Goal: Task Accomplishment & Management: Manage account settings

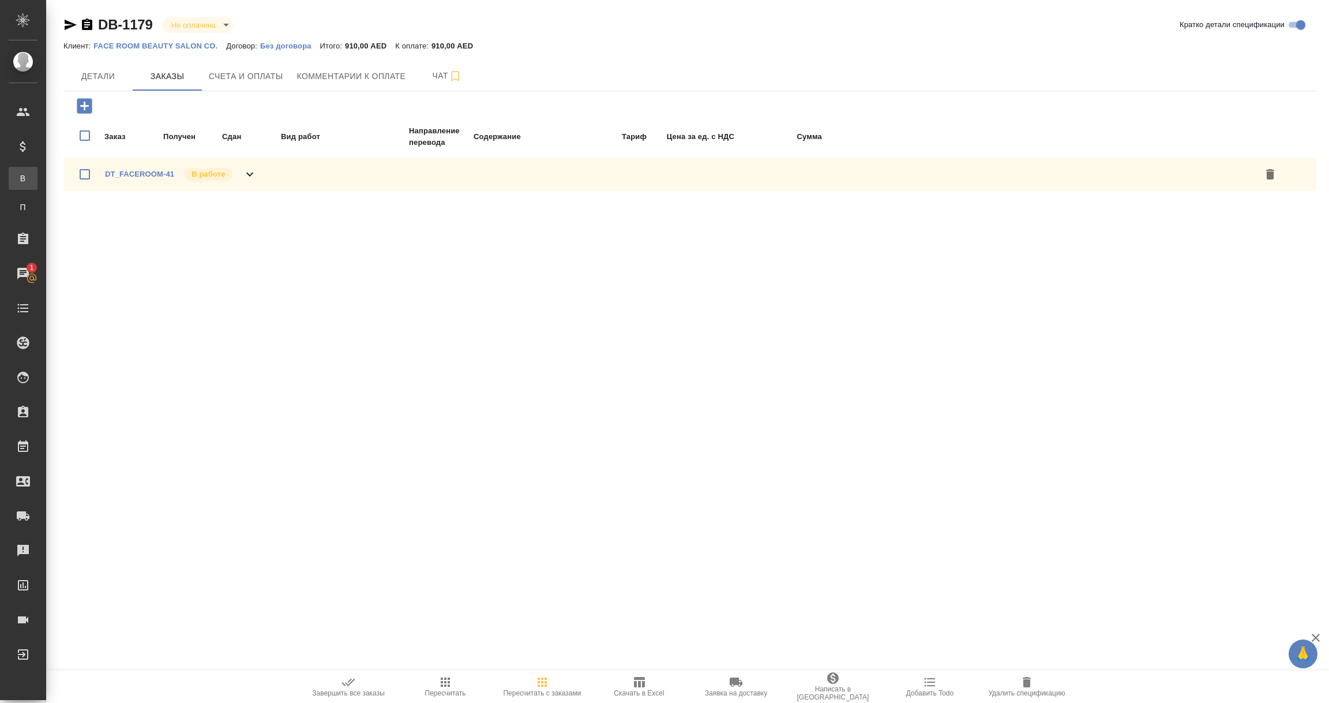
click at [17, 178] on div "Все спецификации" at bounding box center [8, 178] width 17 height 12
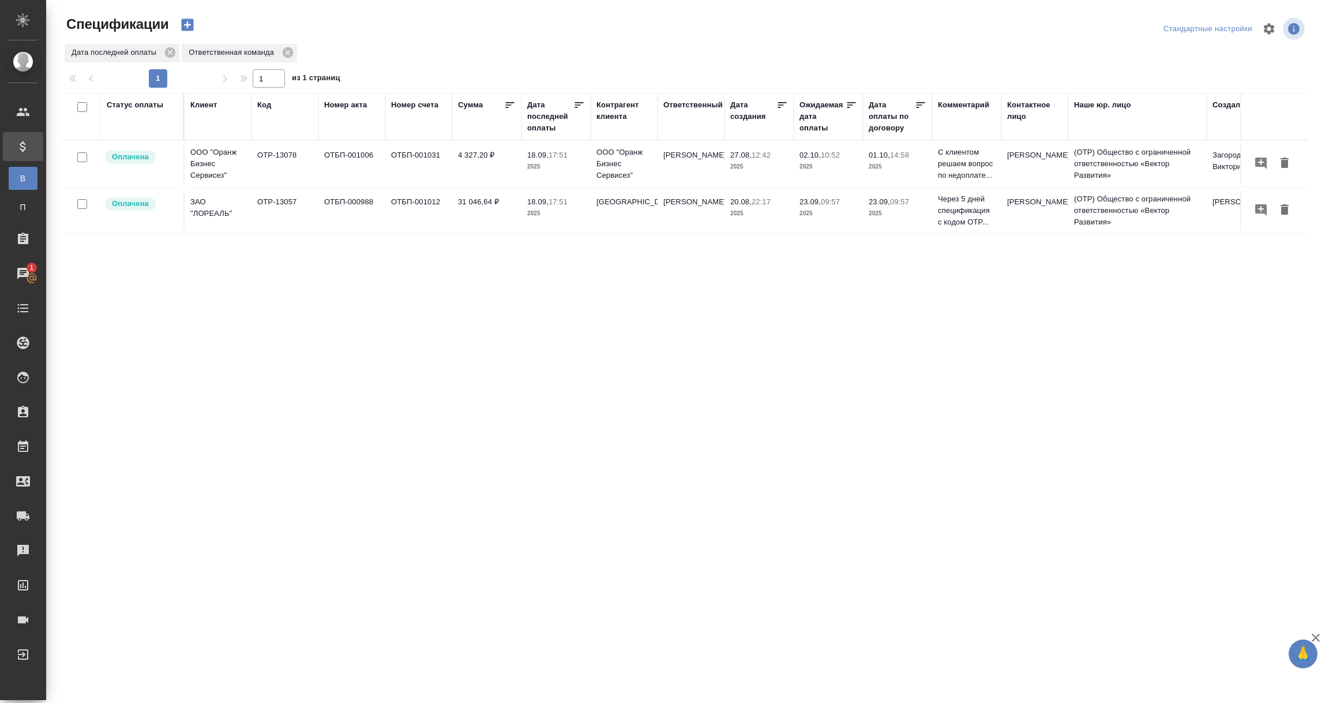
click at [276, 171] on td "OTP-13078" at bounding box center [285, 164] width 67 height 40
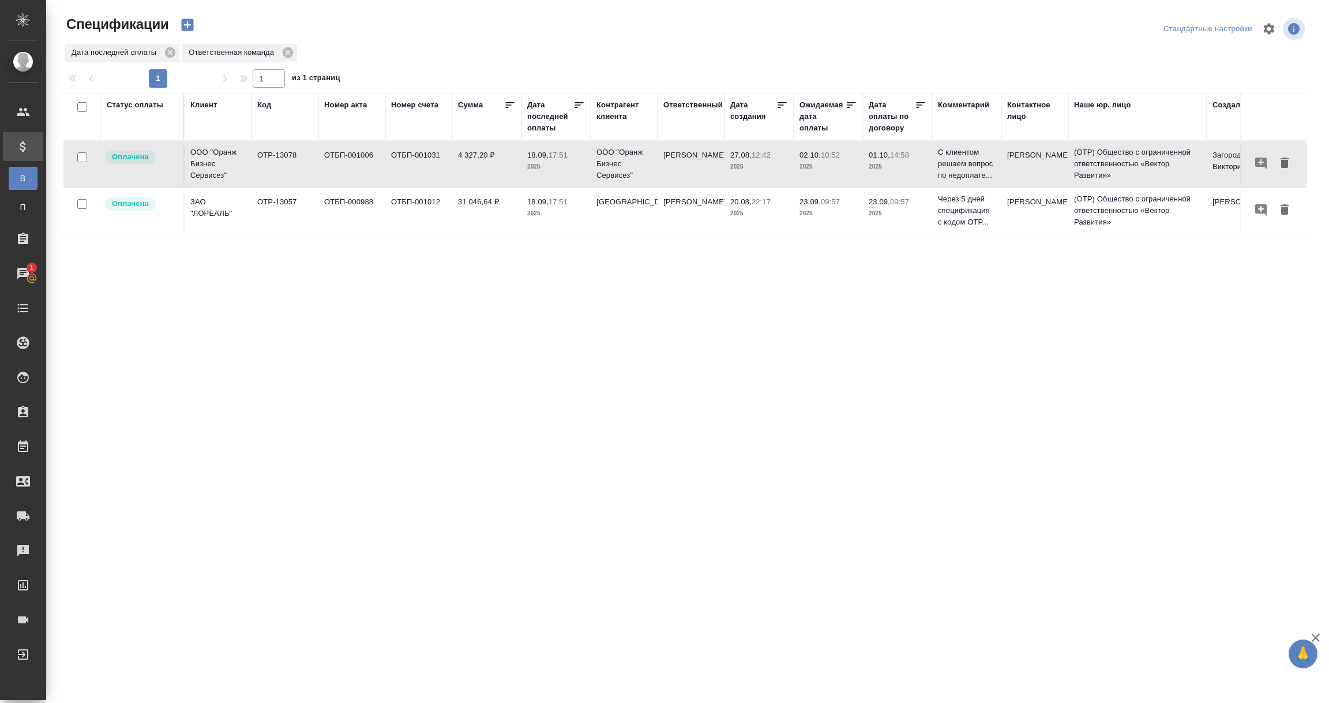
click at [276, 171] on td "OTP-13078" at bounding box center [285, 164] width 67 height 40
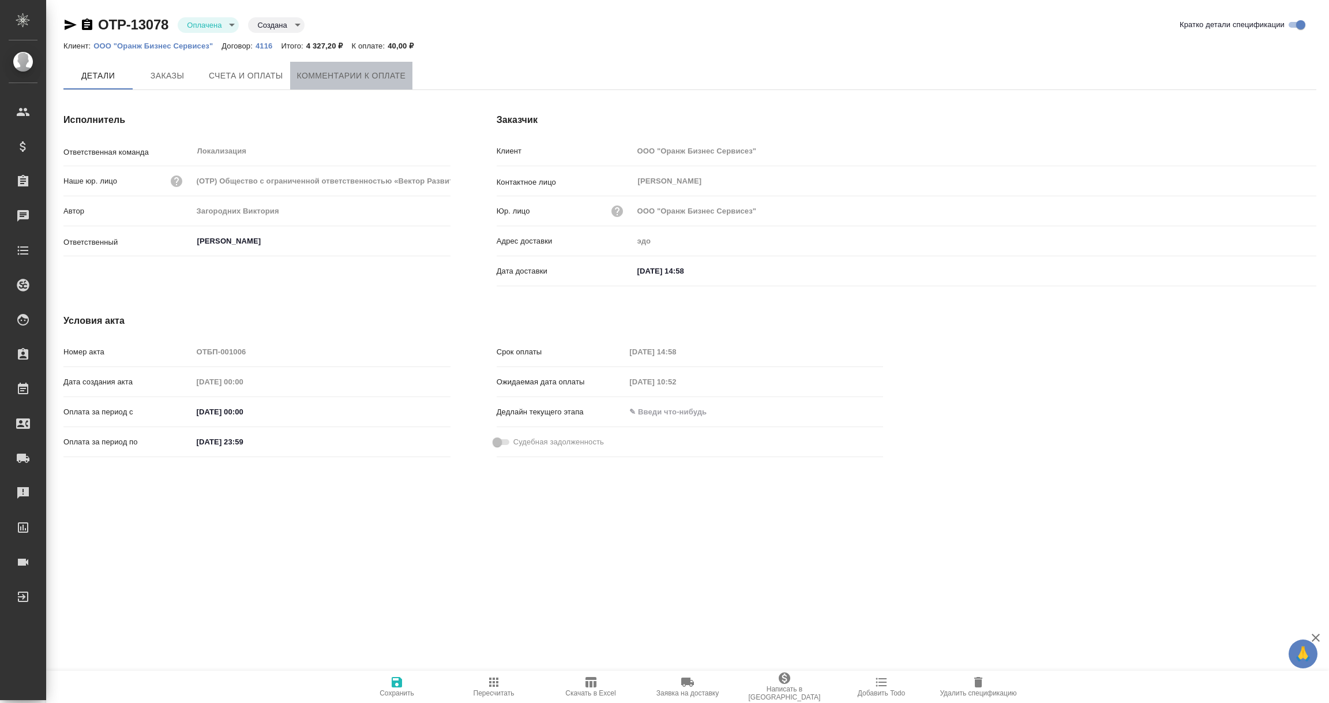
type input "Валяева Анна"
click at [366, 78] on span "Комментарии к оплате" at bounding box center [351, 76] width 109 height 14
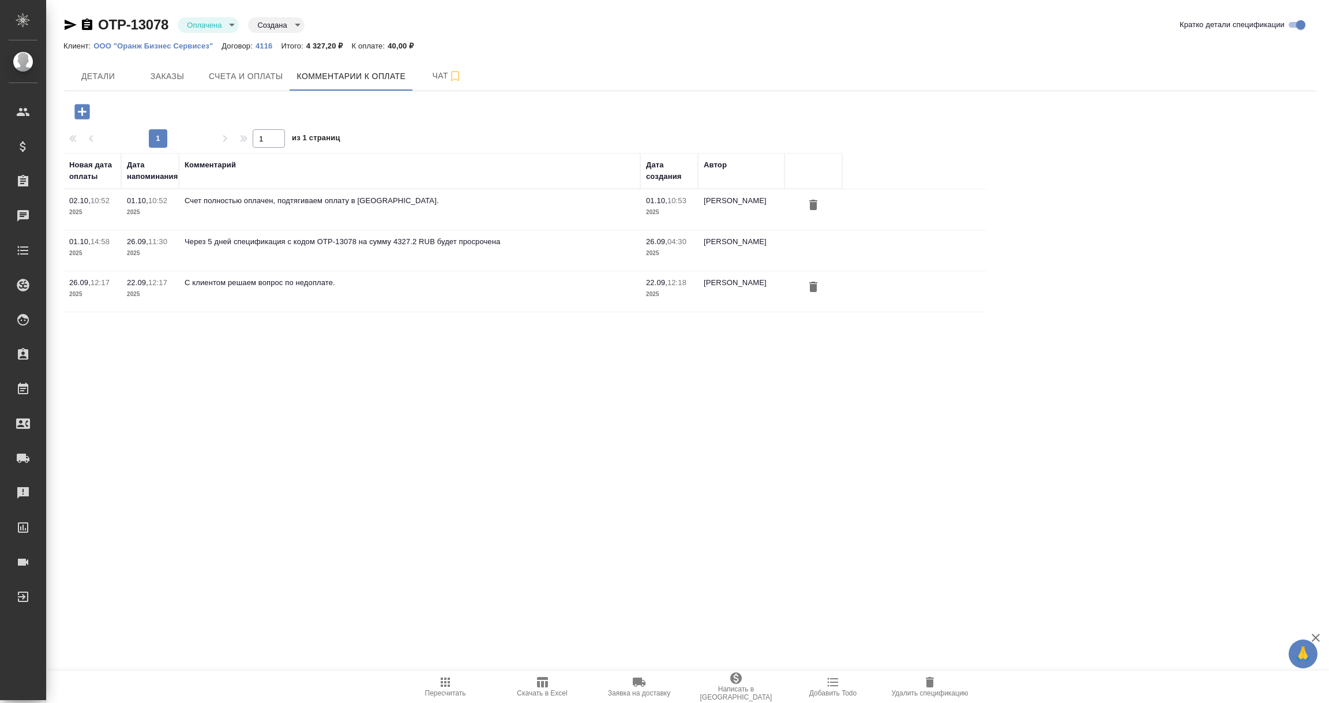
click at [73, 108] on icon "button" at bounding box center [82, 112] width 20 height 20
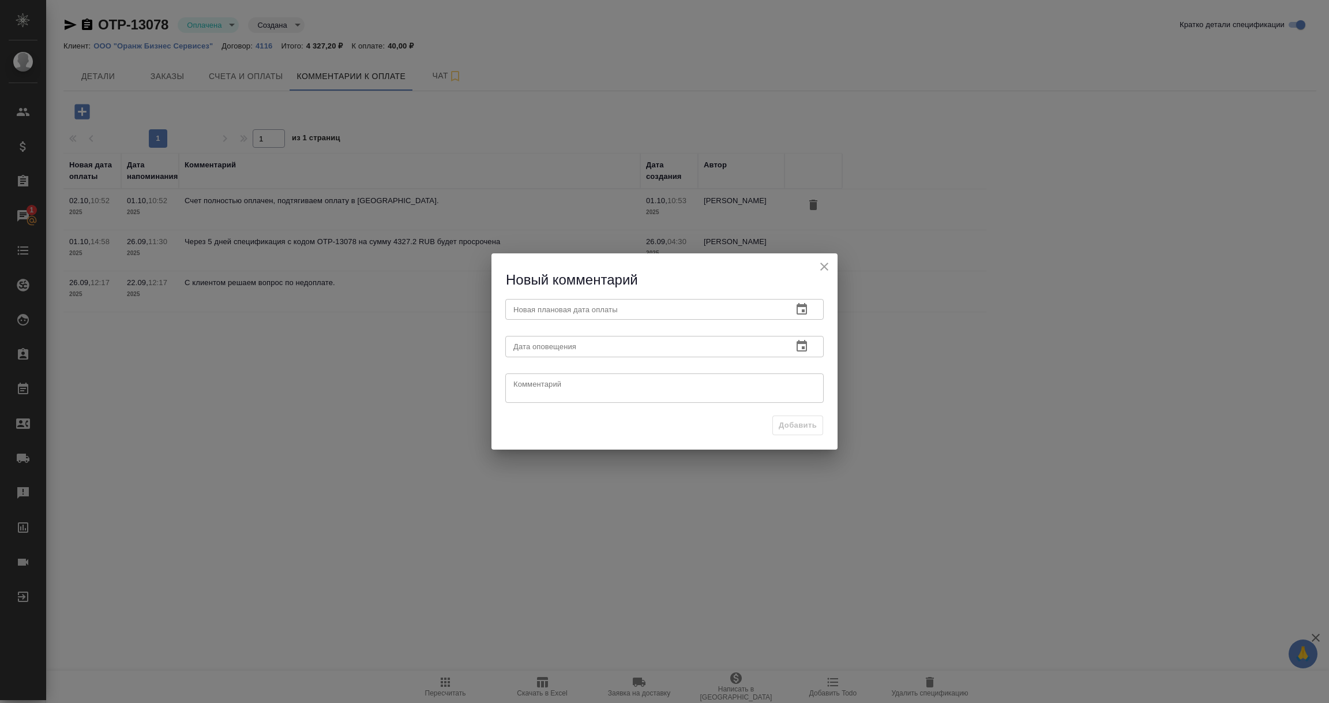
click at [807, 310] on icon "button" at bounding box center [802, 309] width 14 height 14
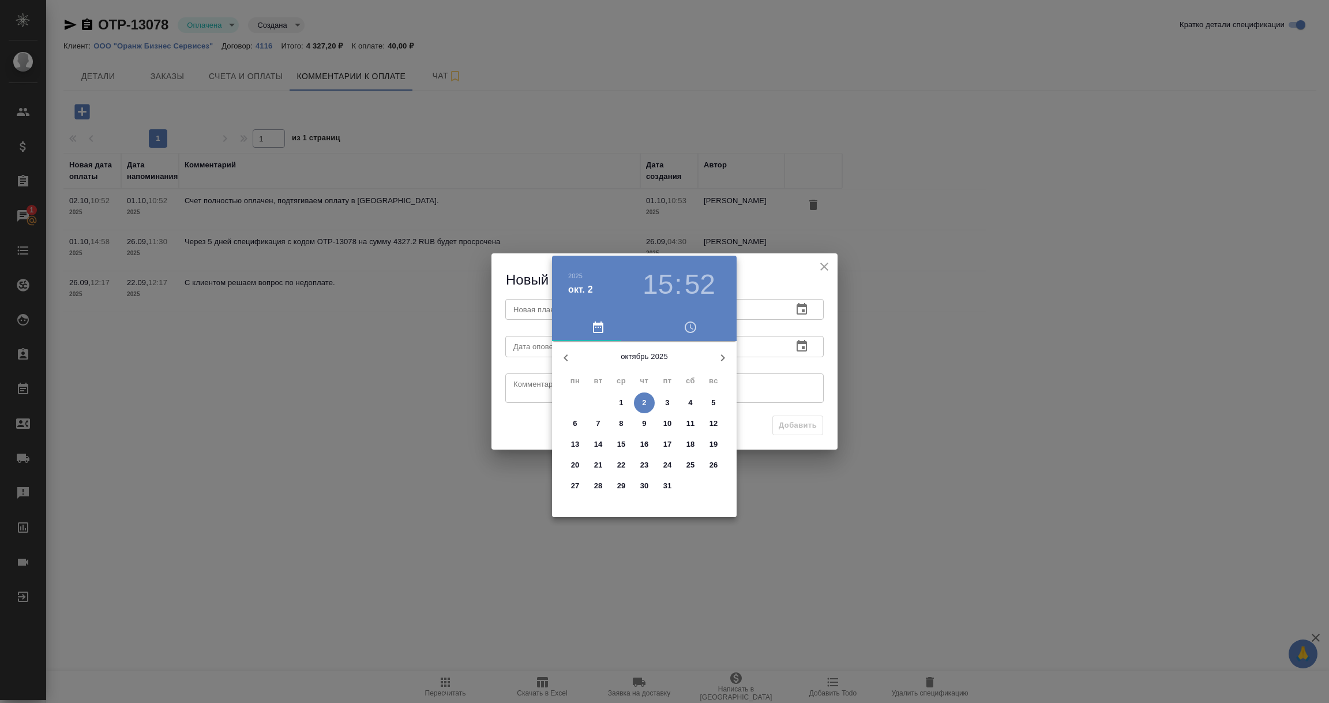
click at [906, 421] on div at bounding box center [664, 351] width 1329 height 703
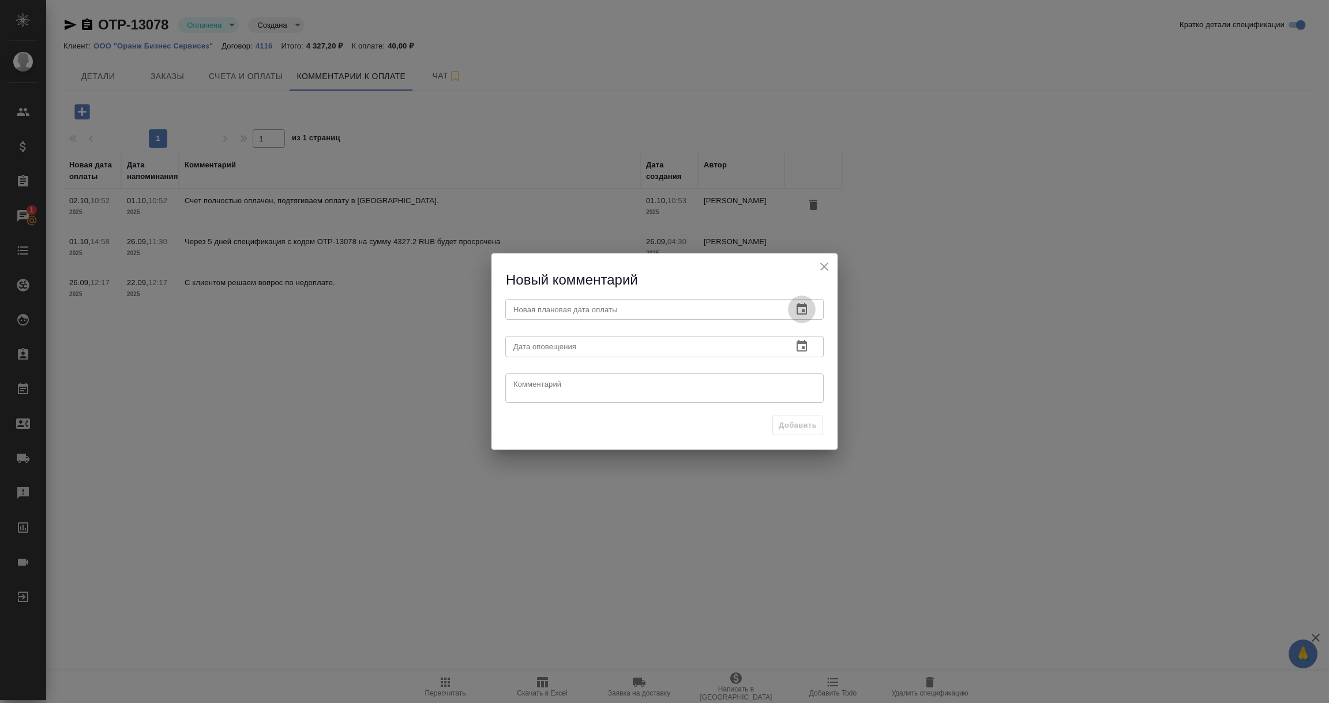
click at [798, 310] on icon "button" at bounding box center [802, 309] width 14 height 14
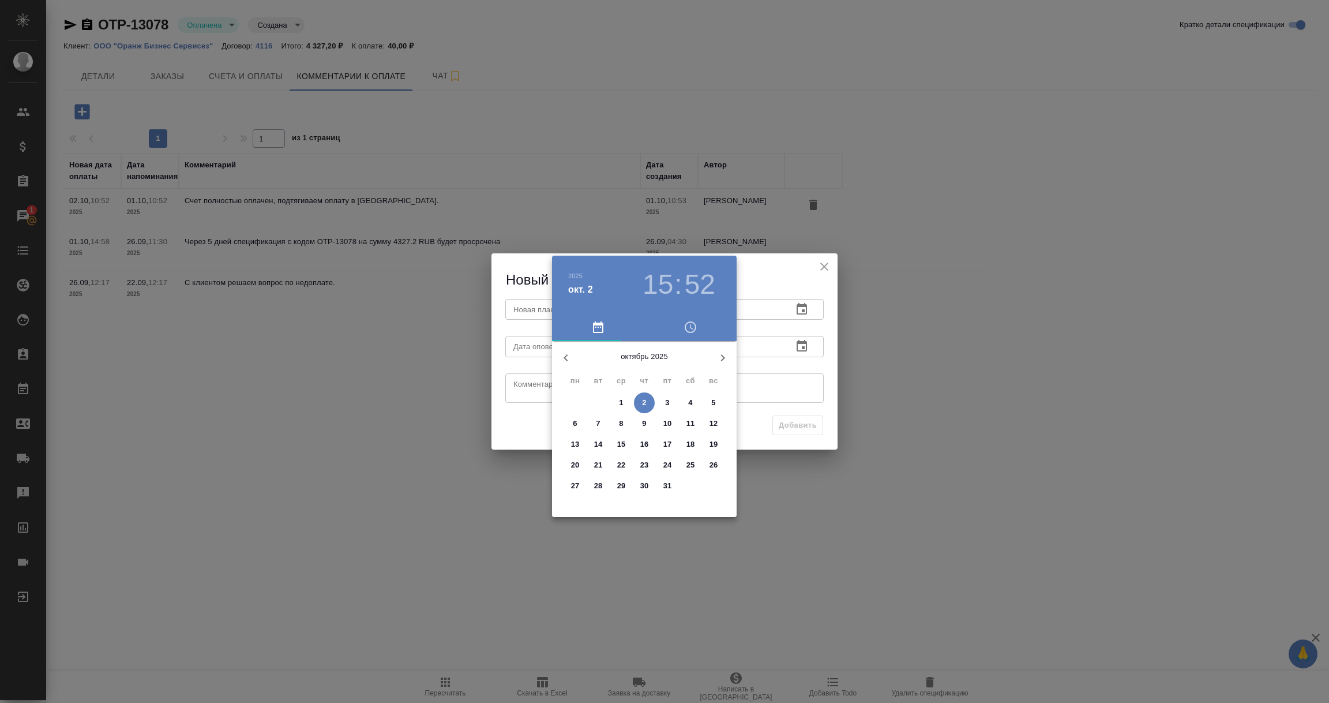
click at [641, 401] on span "2" at bounding box center [644, 403] width 21 height 12
type input "02.10.2025 15:52"
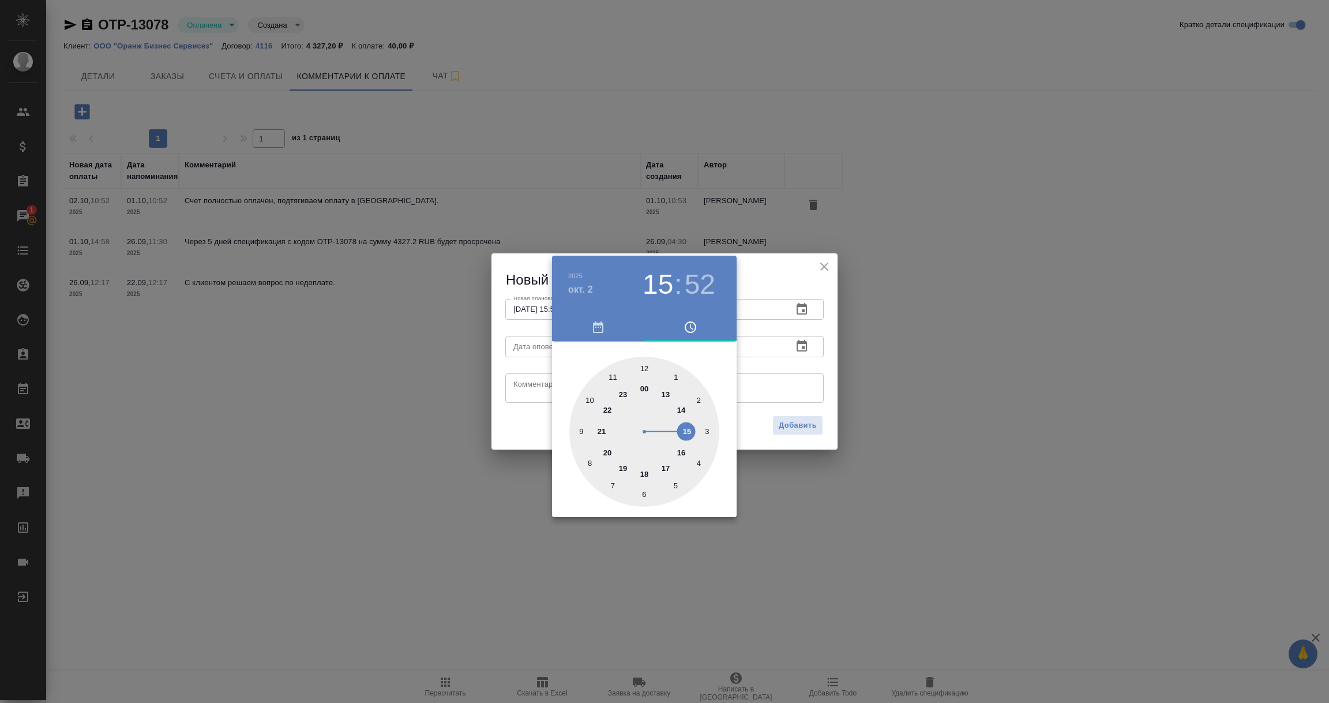
click at [782, 359] on div at bounding box center [664, 351] width 1329 height 703
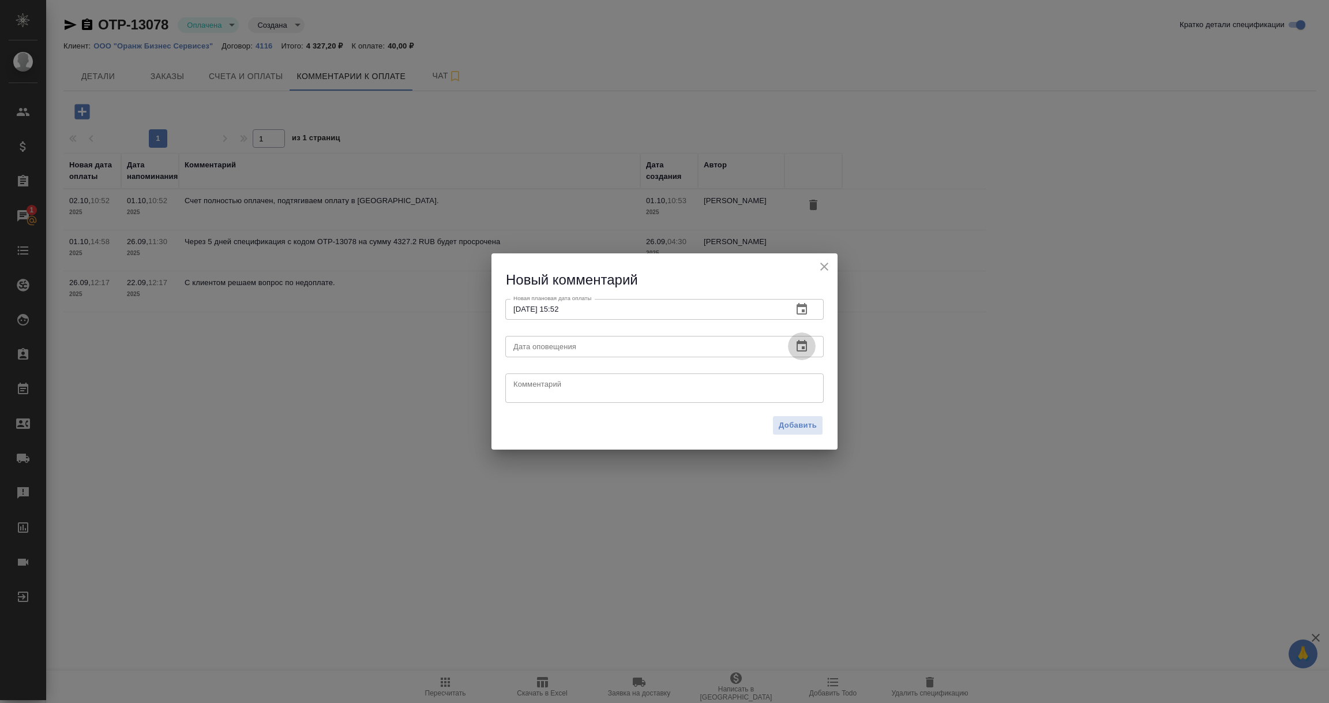
click at [799, 347] on icon "button" at bounding box center [802, 346] width 14 height 14
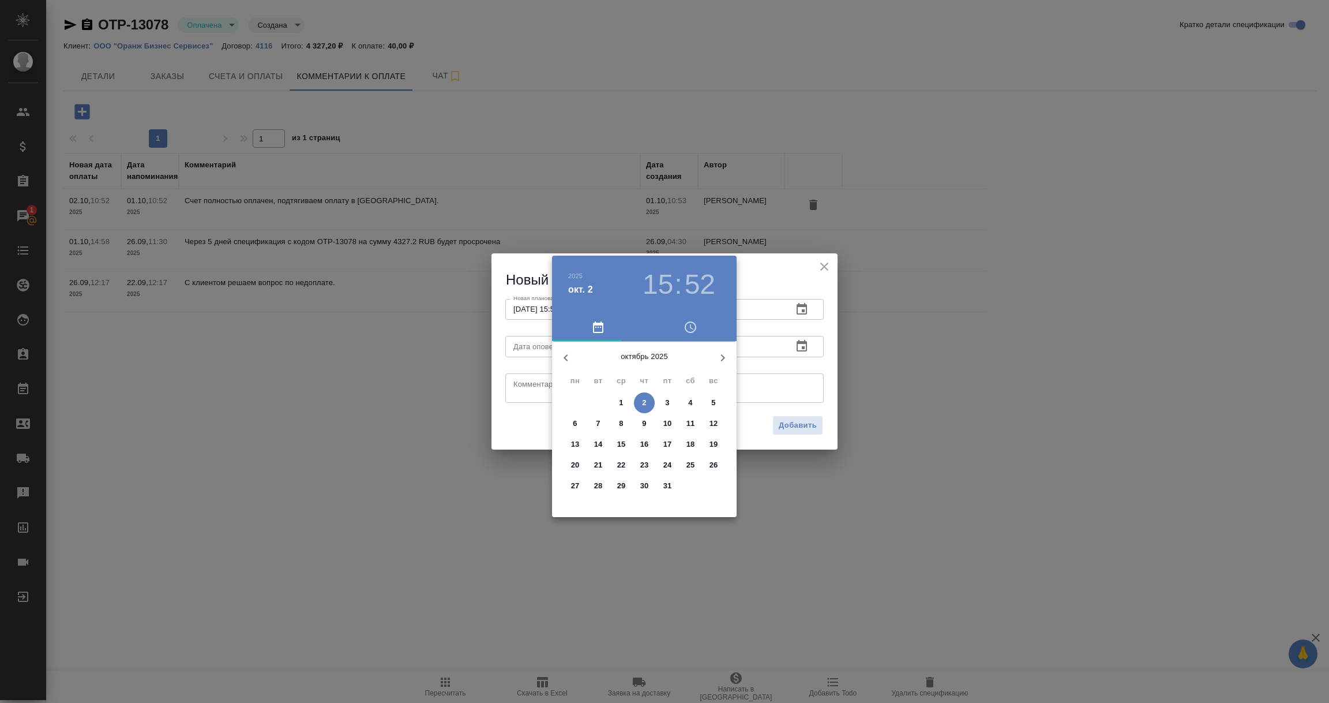
click at [645, 404] on p "2" at bounding box center [644, 403] width 4 height 12
type input "02.10.2025 15:52"
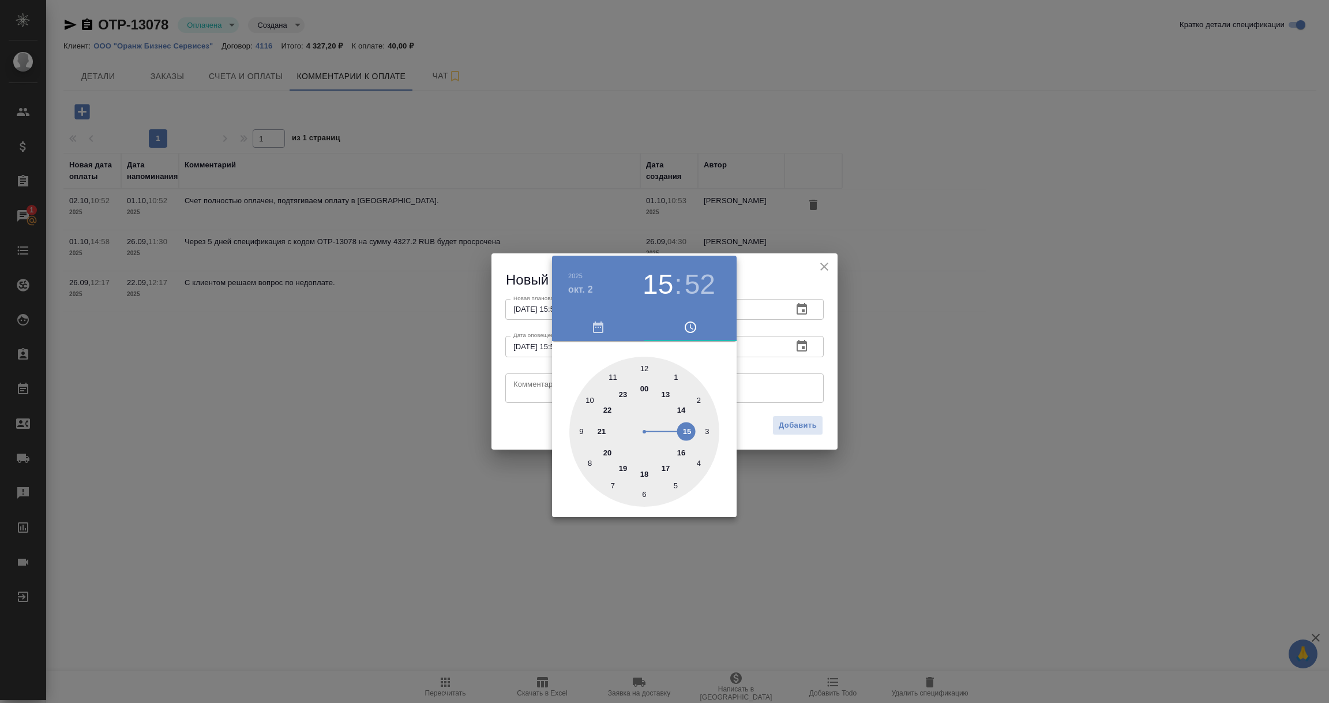
click at [534, 393] on div at bounding box center [664, 351] width 1329 height 703
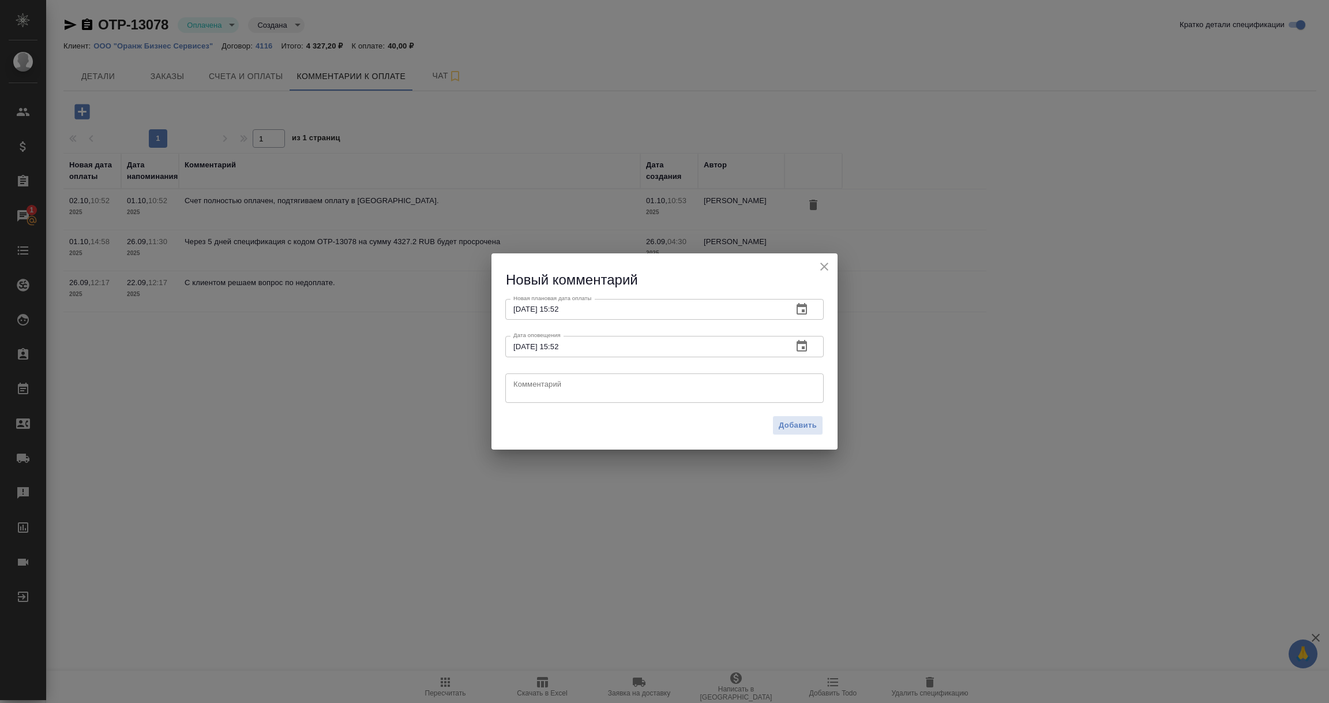
click at [534, 393] on textarea at bounding box center [664, 387] width 302 height 17
drag, startPoint x: 771, startPoint y: 391, endPoint x: 463, endPoint y: 375, distance: 309.0
click at [463, 375] on div "Новый комментарий Новая плановая дата оплаты 02.10.2025 15:52 Новая плановая да…" at bounding box center [664, 351] width 1329 height 703
type textarea "Для истории! СЧЕТ ПОЛНОСТЬЮ ОПЛАЧЕН! 40 рублей тоже оплачены, просто нет возмож…"
click at [798, 424] on span "Добавить" at bounding box center [798, 425] width 38 height 13
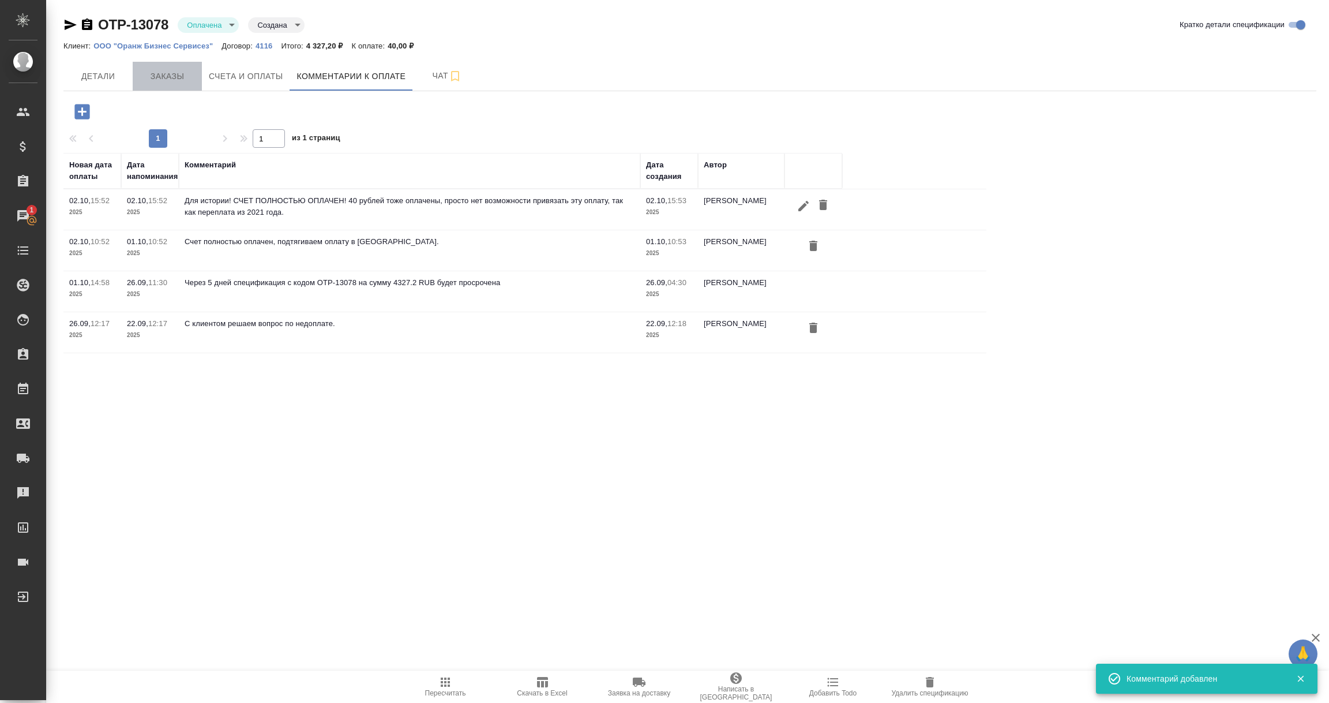
click at [178, 81] on span "Заказы" at bounding box center [167, 76] width 55 height 14
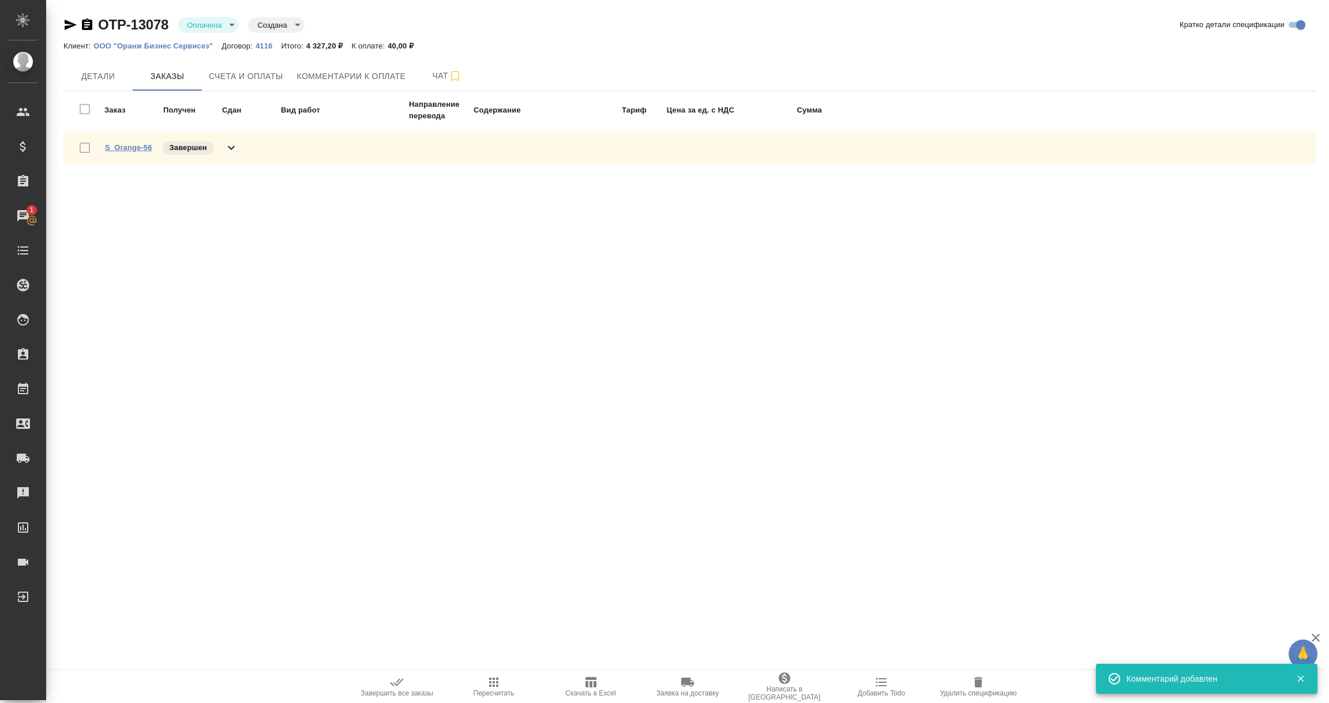
click at [131, 146] on link "S_Orange-56" at bounding box center [128, 147] width 47 height 9
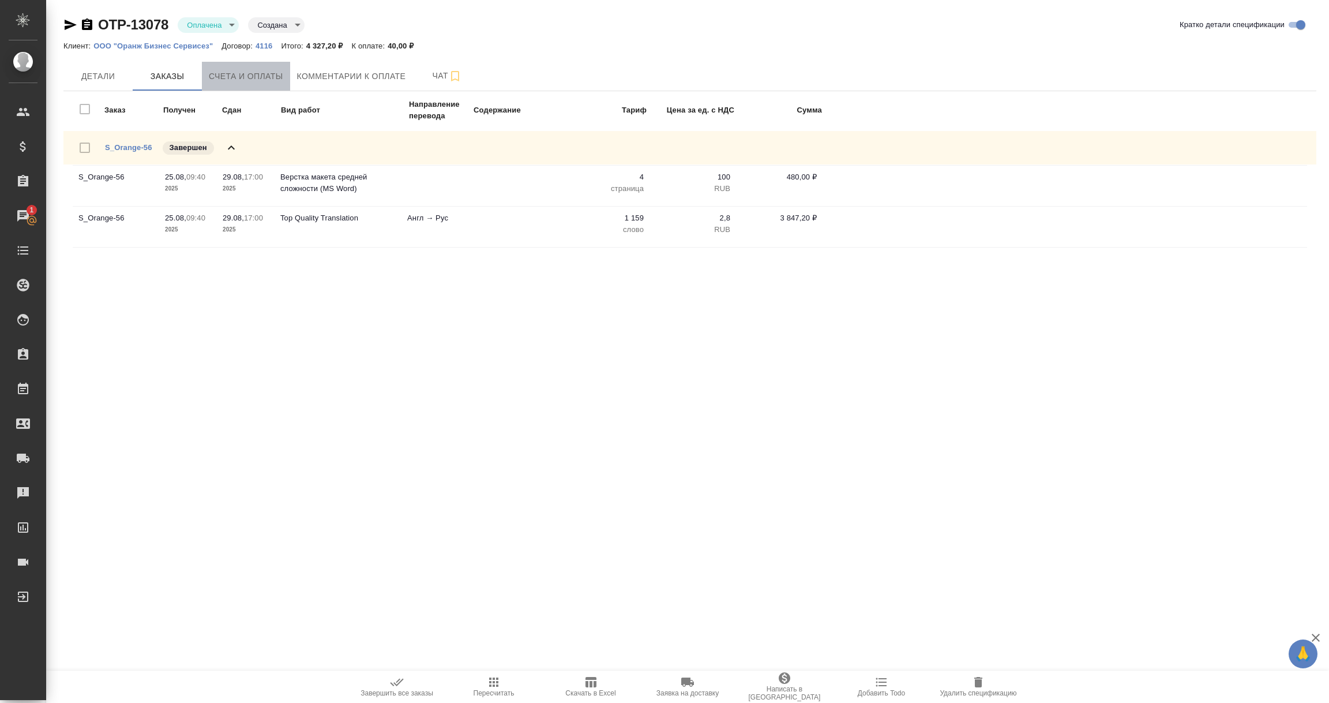
click at [241, 75] on span "Счета и оплаты" at bounding box center [246, 76] width 74 height 14
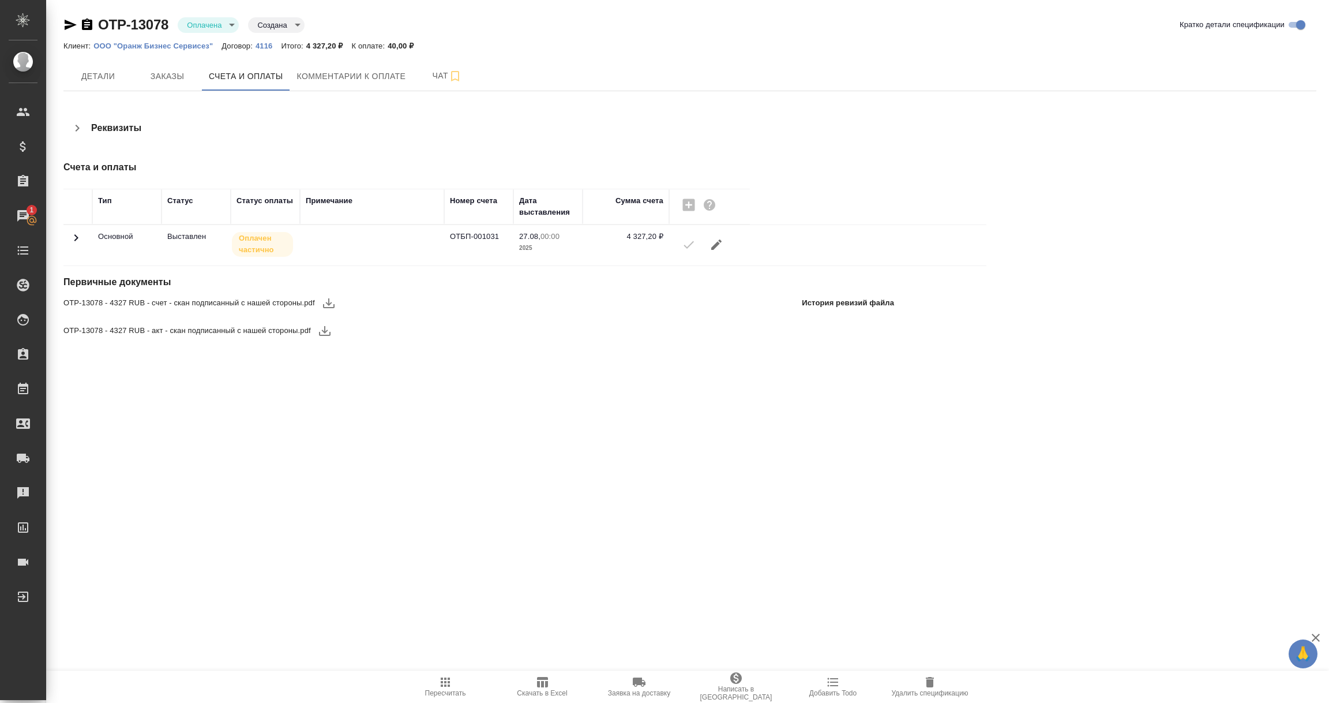
click at [77, 241] on icon at bounding box center [76, 238] width 14 height 14
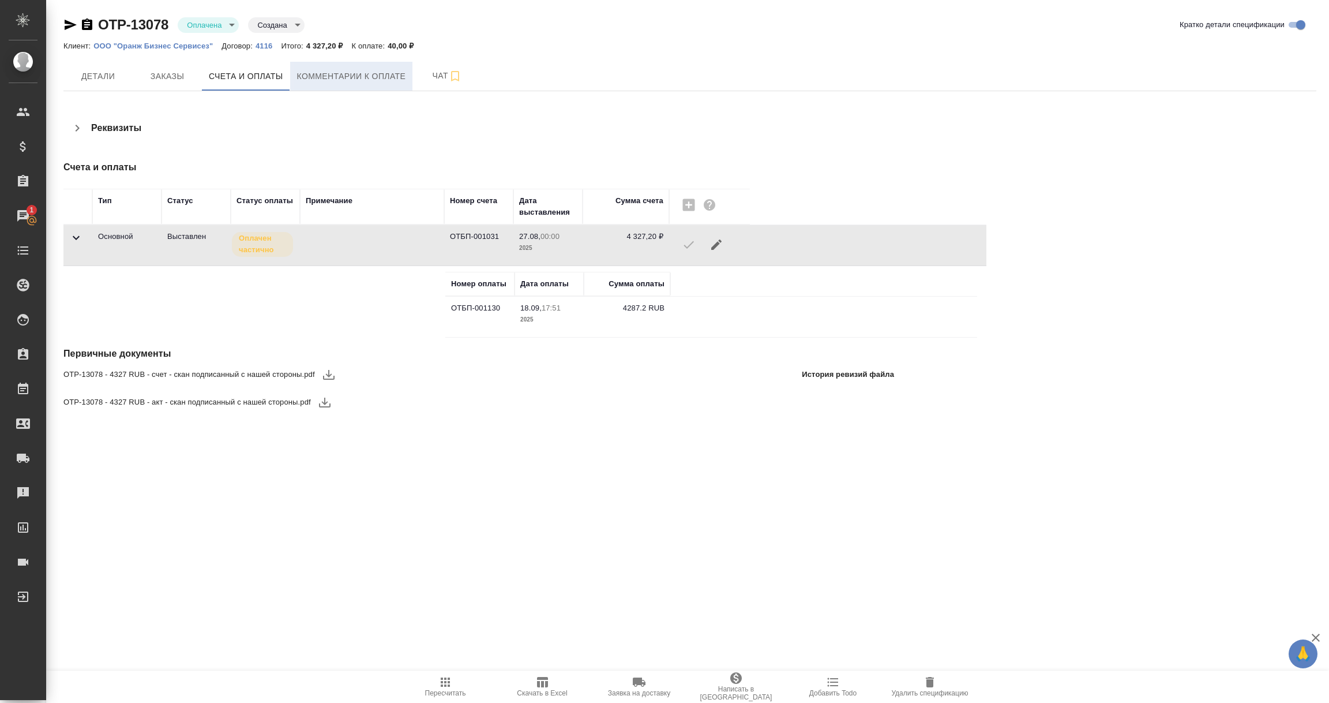
click at [385, 78] on span "Комментарии к оплате" at bounding box center [351, 76] width 109 height 14
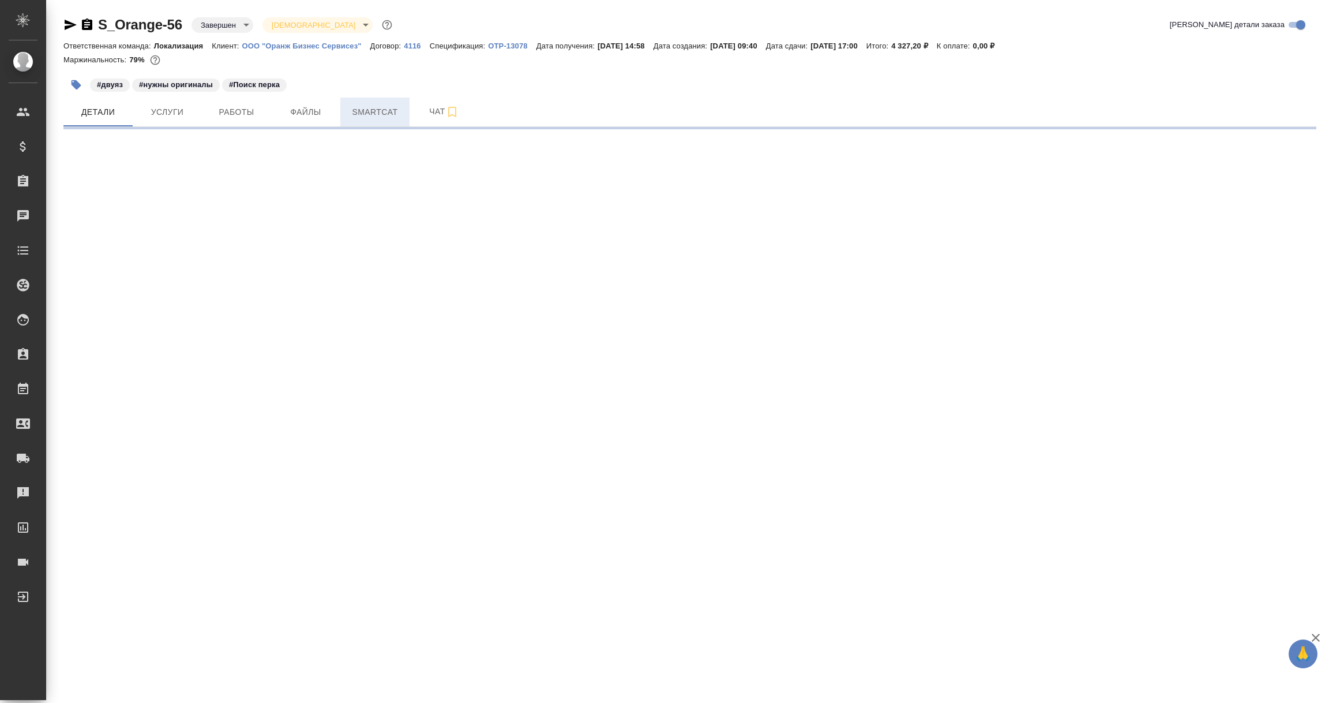
select select "RU"
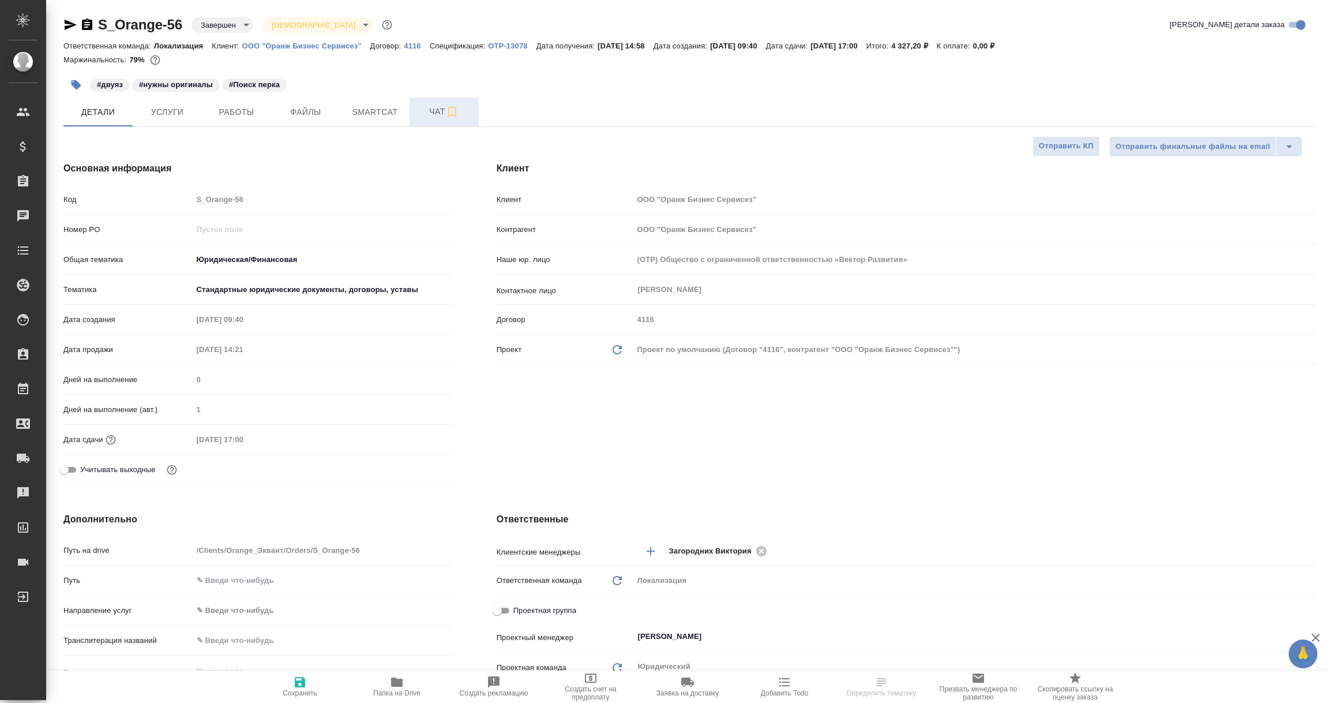
click at [428, 112] on span "Чат" at bounding box center [443, 111] width 55 height 14
type textarea "x"
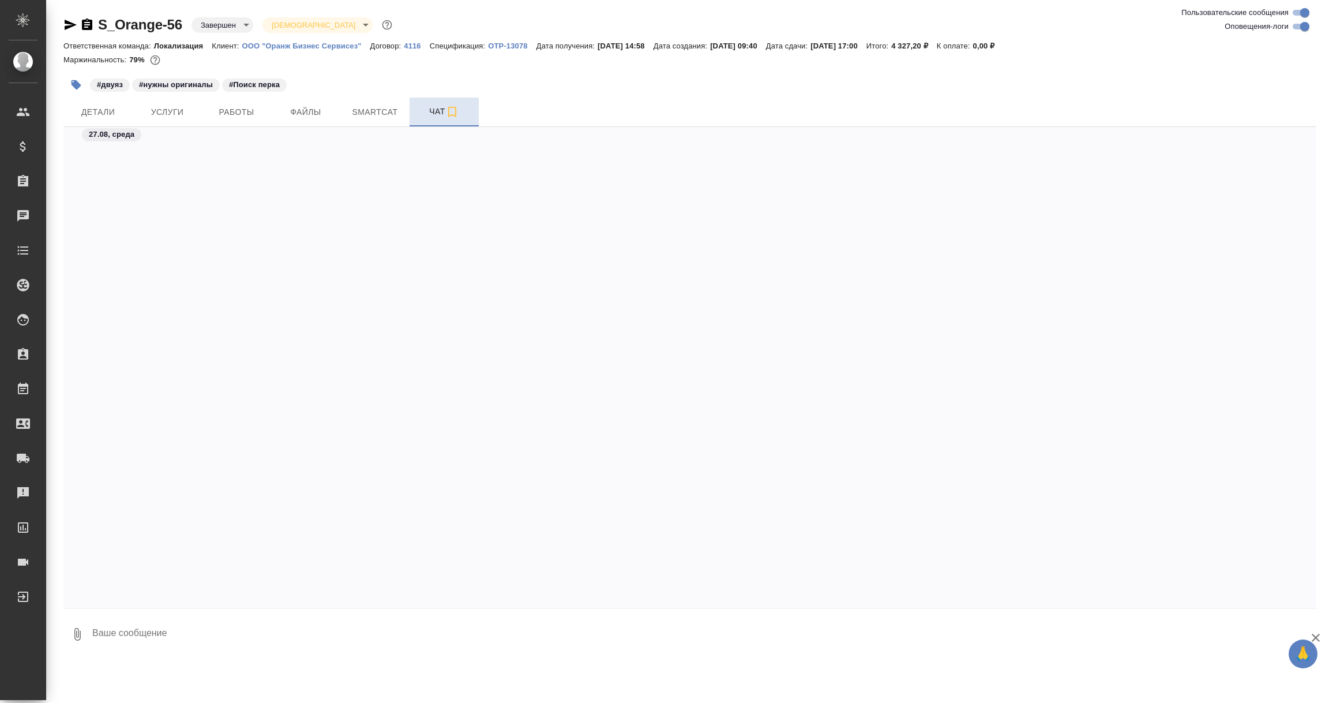
scroll to position [2633, 0]
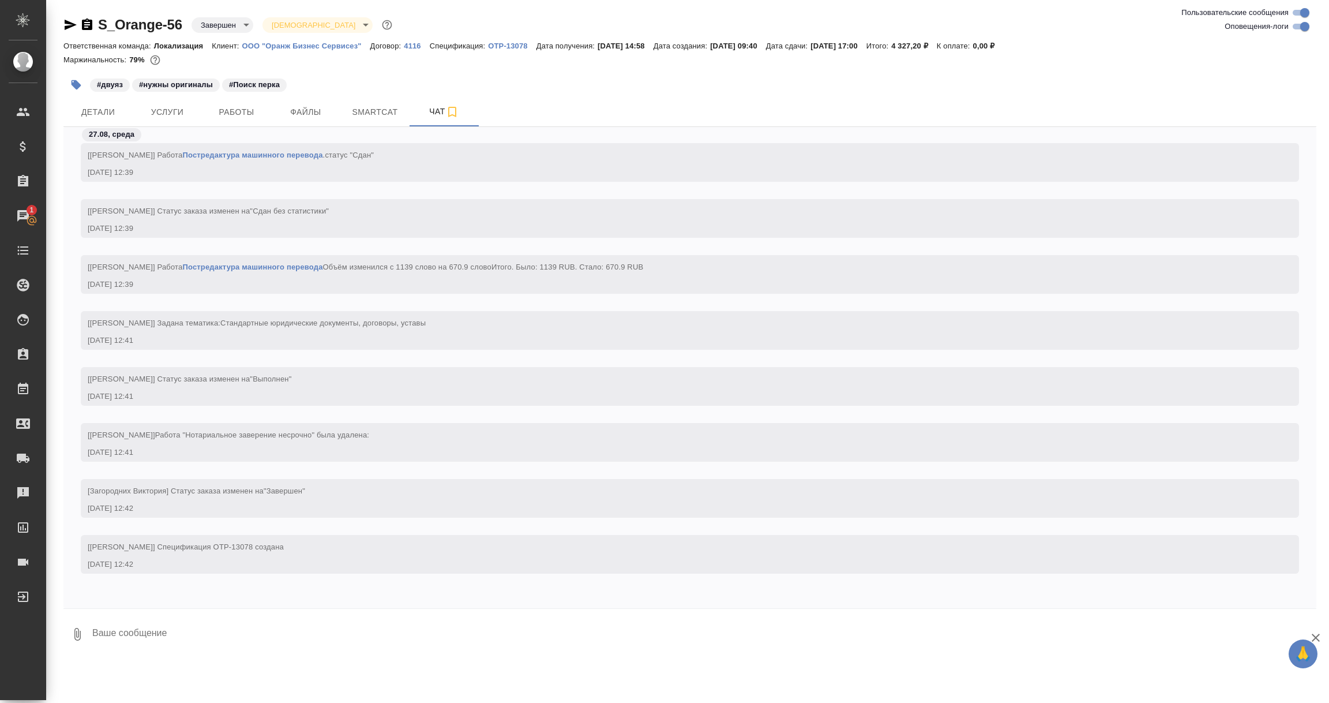
click at [189, 632] on textarea at bounding box center [703, 633] width 1225 height 39
paste textarea "Для истории! СЧЕТ ПОЛНОСТЬЮ ОПЛАЧЕН! 40 рублей тоже оплачены, просто нет возмож…"
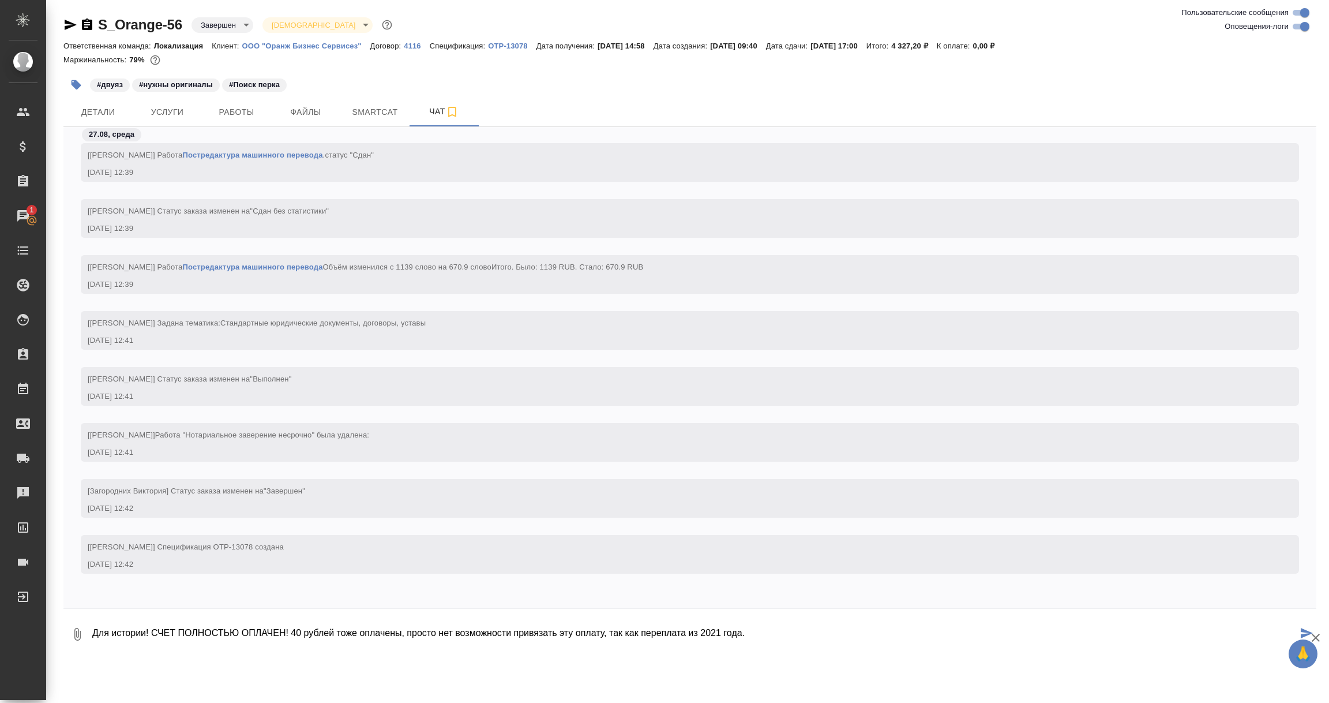
type textarea "Для истории! СЧЕТ ПОЛНОСТЬЮ ОПЛАЧЕН! 40 рублей тоже оплачены, просто нет возмож…"
click at [1306, 629] on icon "submit" at bounding box center [1307, 633] width 12 height 10
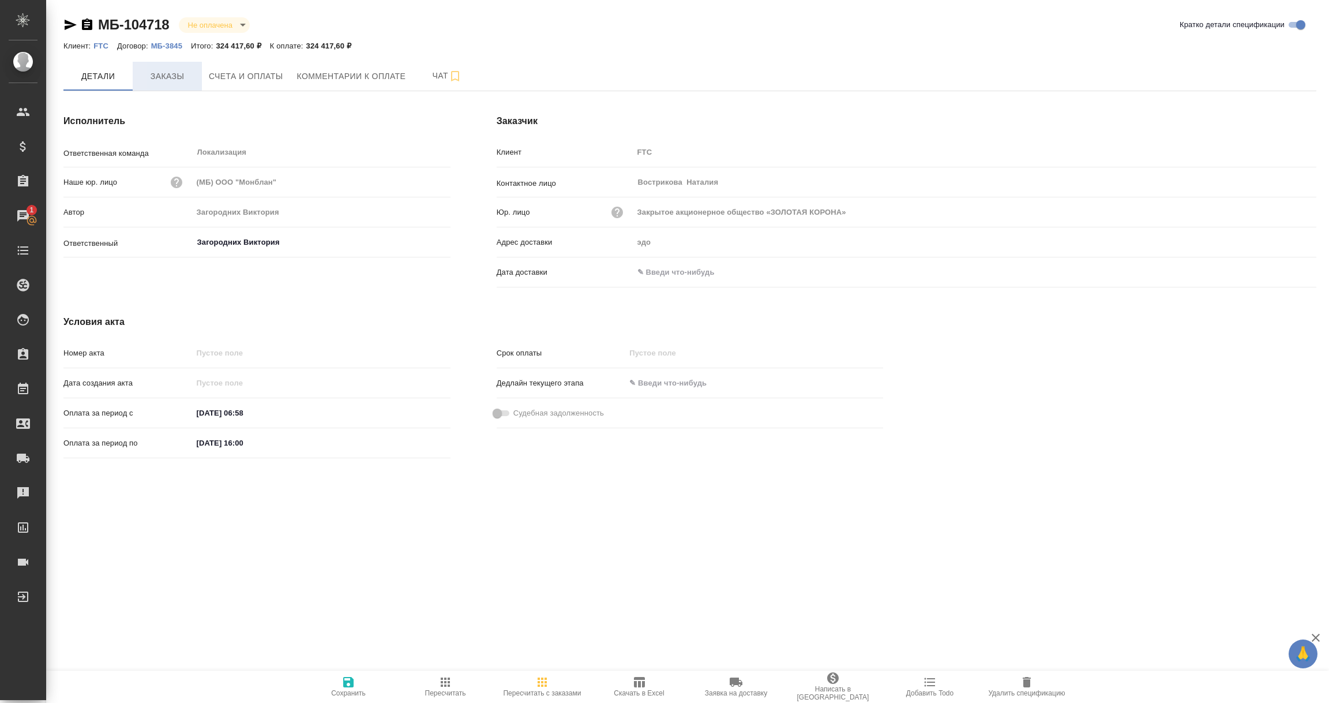
click at [161, 82] on span "Заказы" at bounding box center [167, 76] width 55 height 14
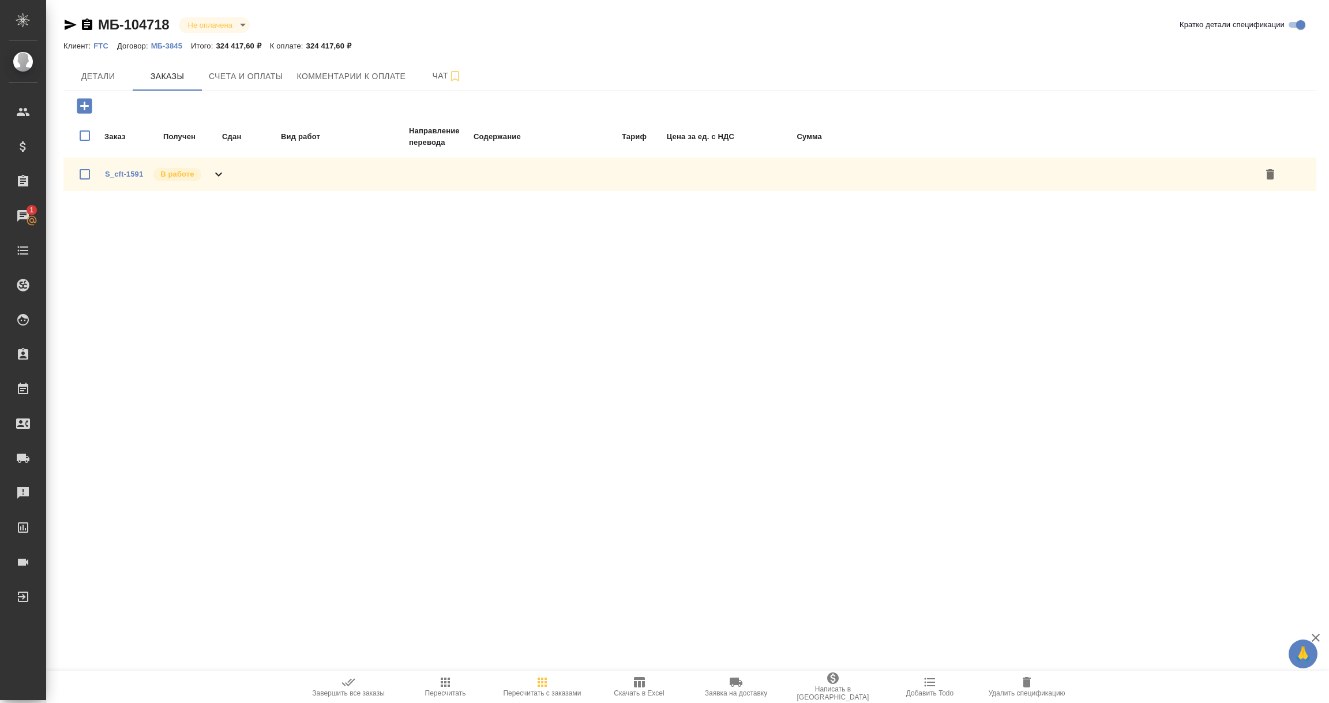
click at [216, 166] on div "S_cft-1591 В работе" at bounding box center [165, 174] width 121 height 16
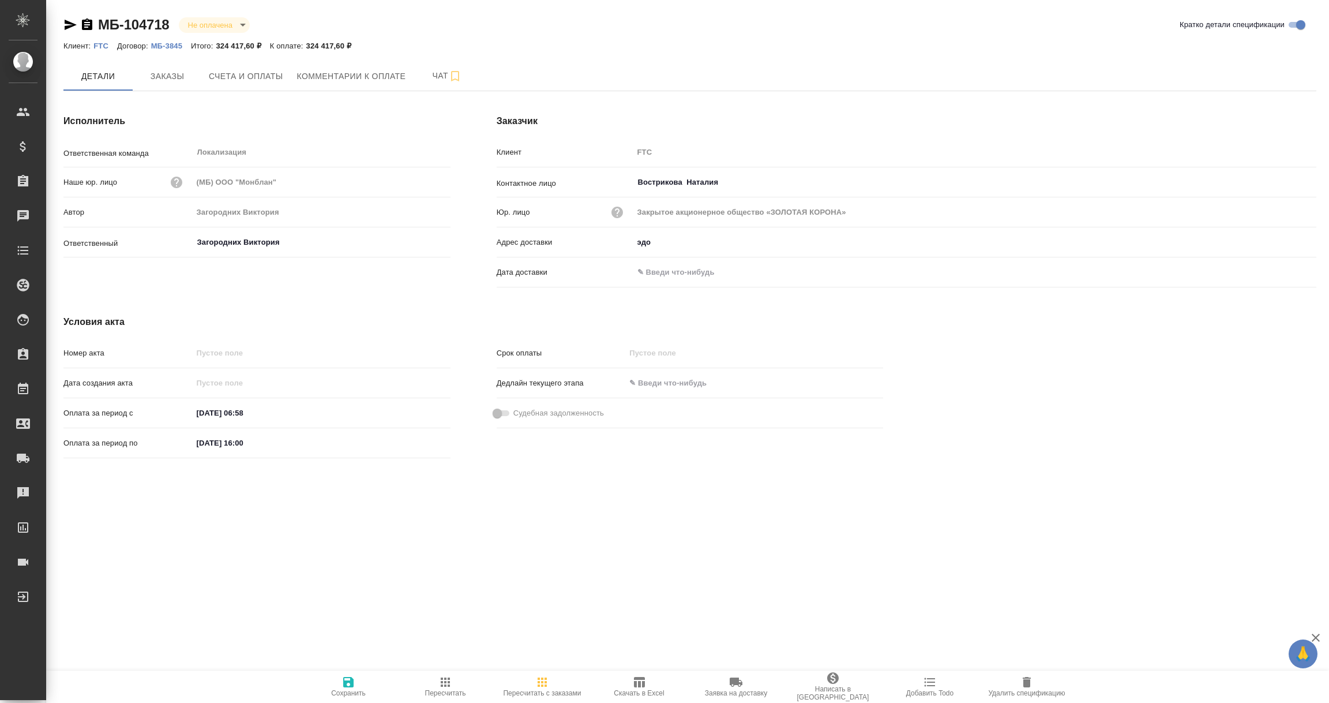
click at [1026, 685] on icon "button" at bounding box center [1027, 682] width 8 height 10
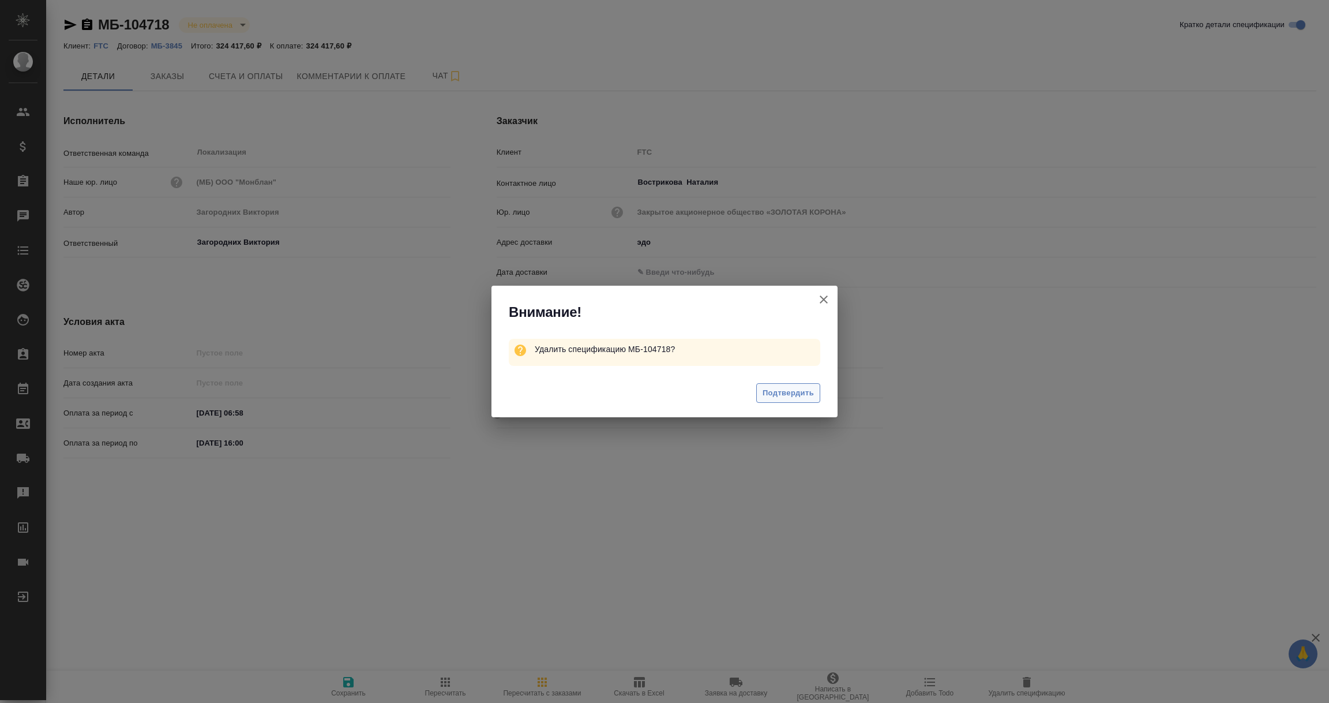
click at [797, 396] on span "Подтвердить" at bounding box center [788, 392] width 51 height 13
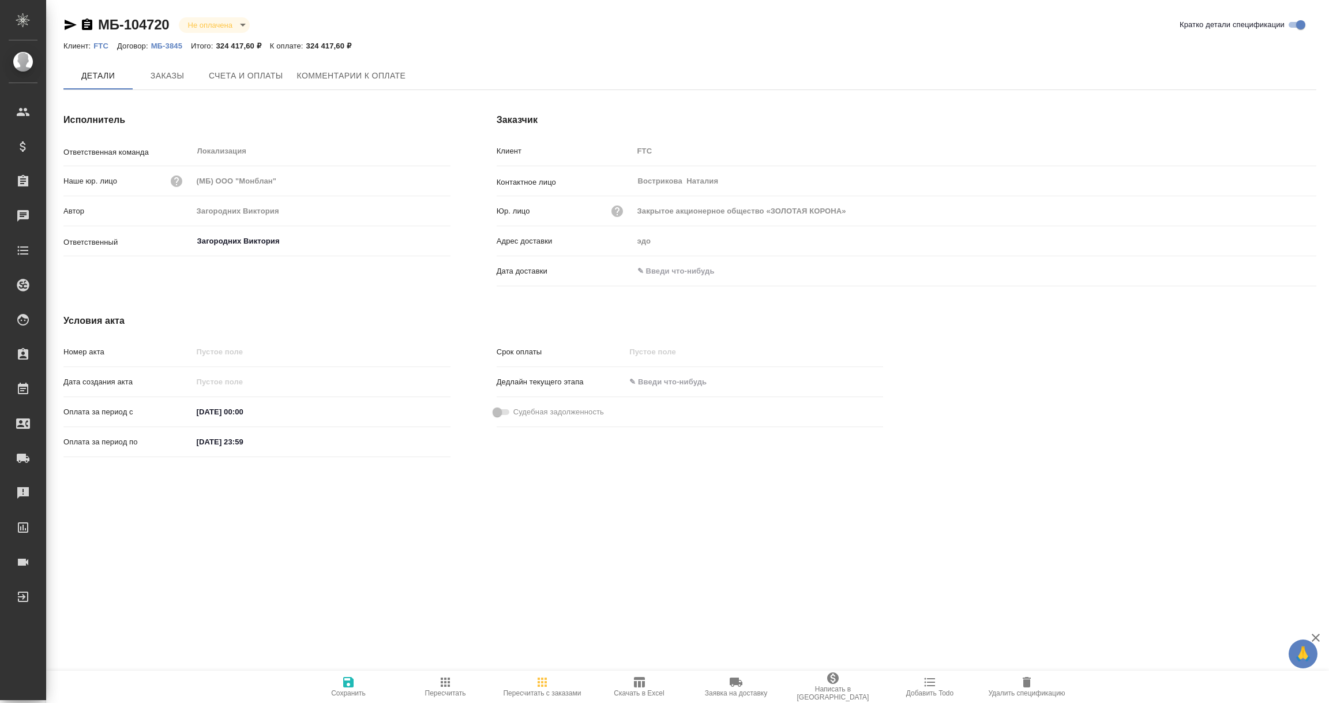
click at [254, 72] on span "Счета и оплаты" at bounding box center [246, 76] width 74 height 14
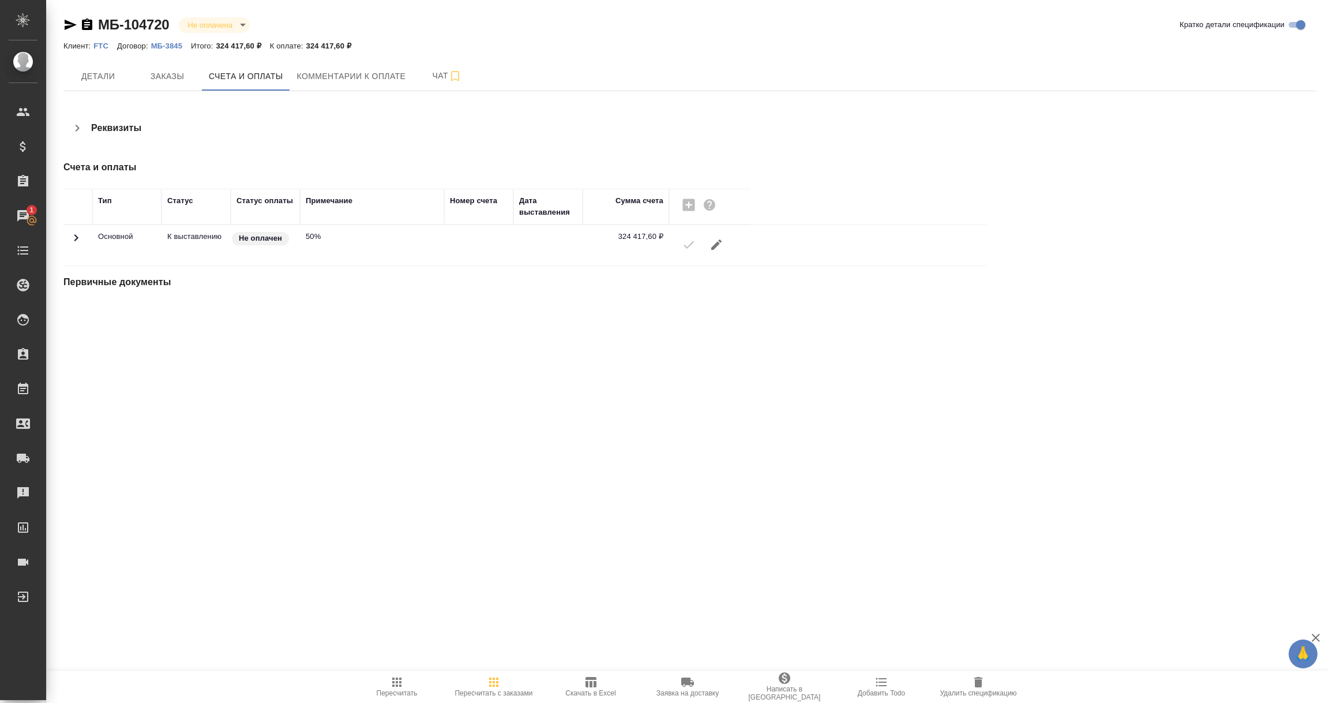
click at [639, 362] on div ".cls-1 fill:#fff; AWATERA Vorobyova Ekaterina Клиенты Спецификации Заказы 1 Чат…" at bounding box center [664, 351] width 1329 height 703
click at [171, 77] on span "Заказы" at bounding box center [167, 76] width 55 height 14
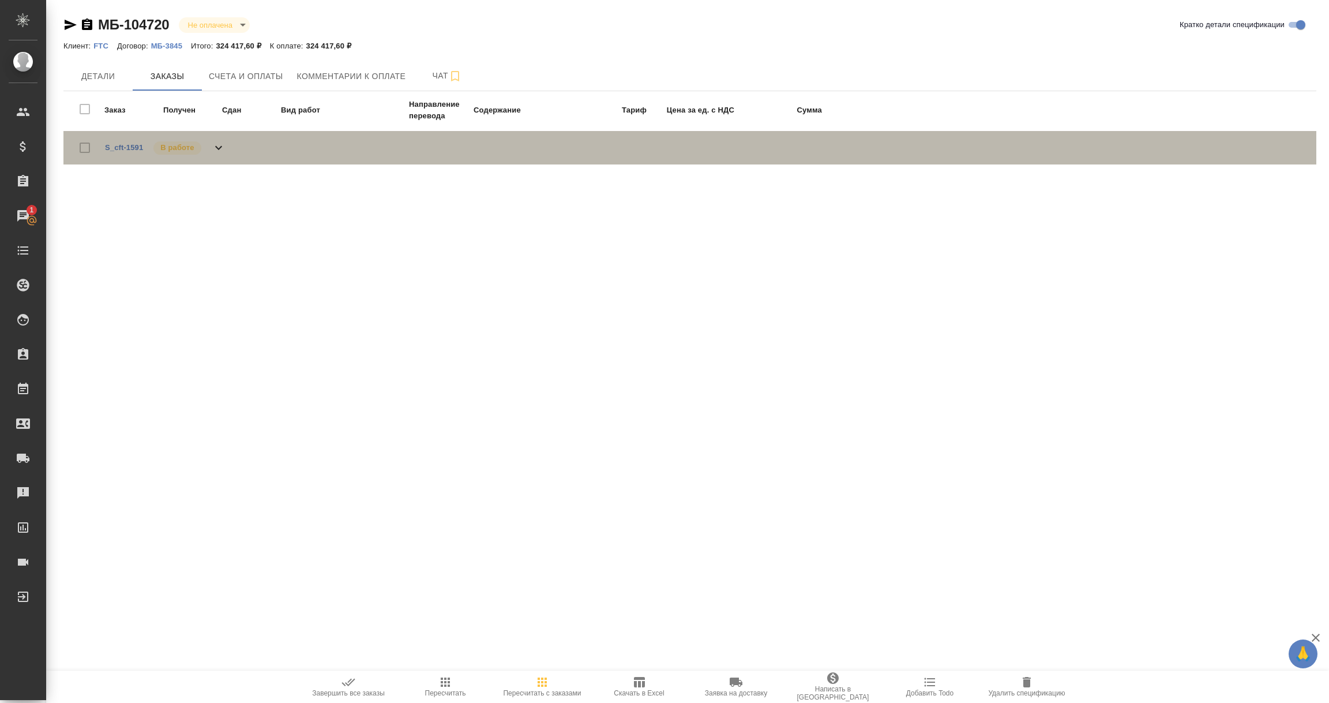
click at [222, 150] on icon at bounding box center [219, 148] width 14 height 14
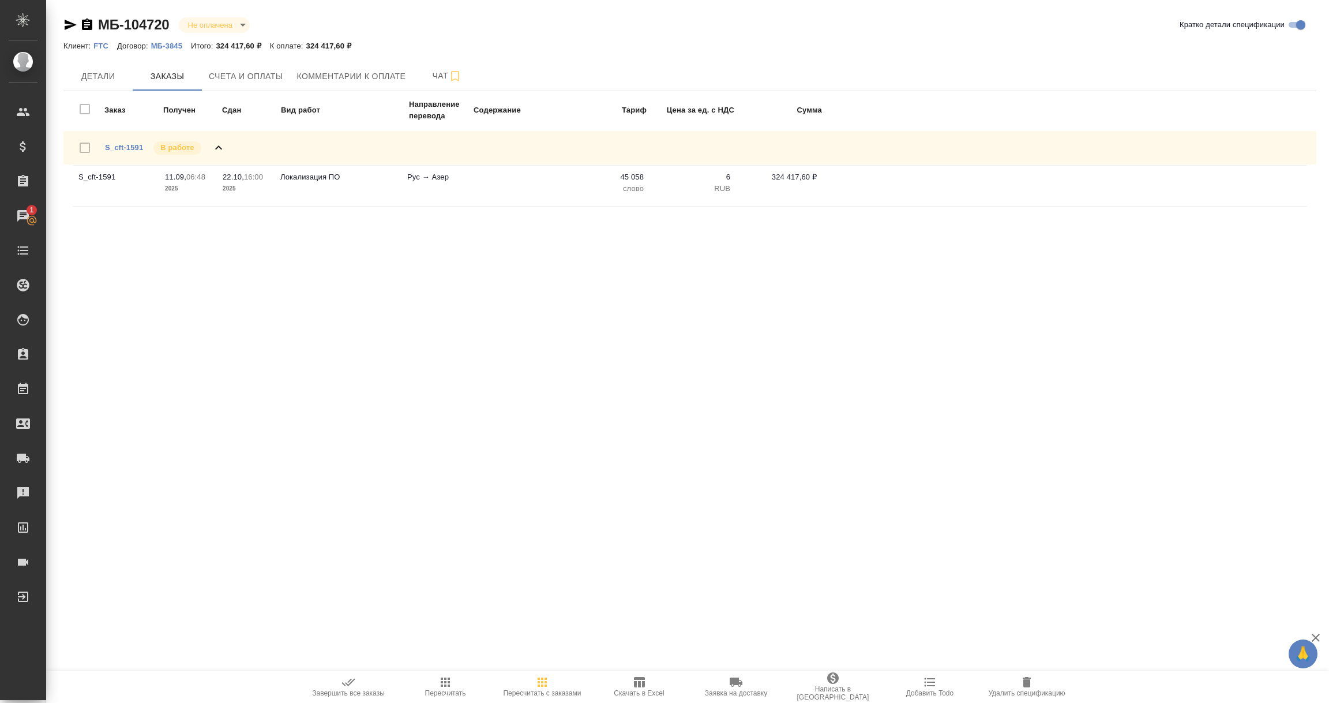
click at [178, 188] on p "2025" at bounding box center [188, 189] width 46 height 12
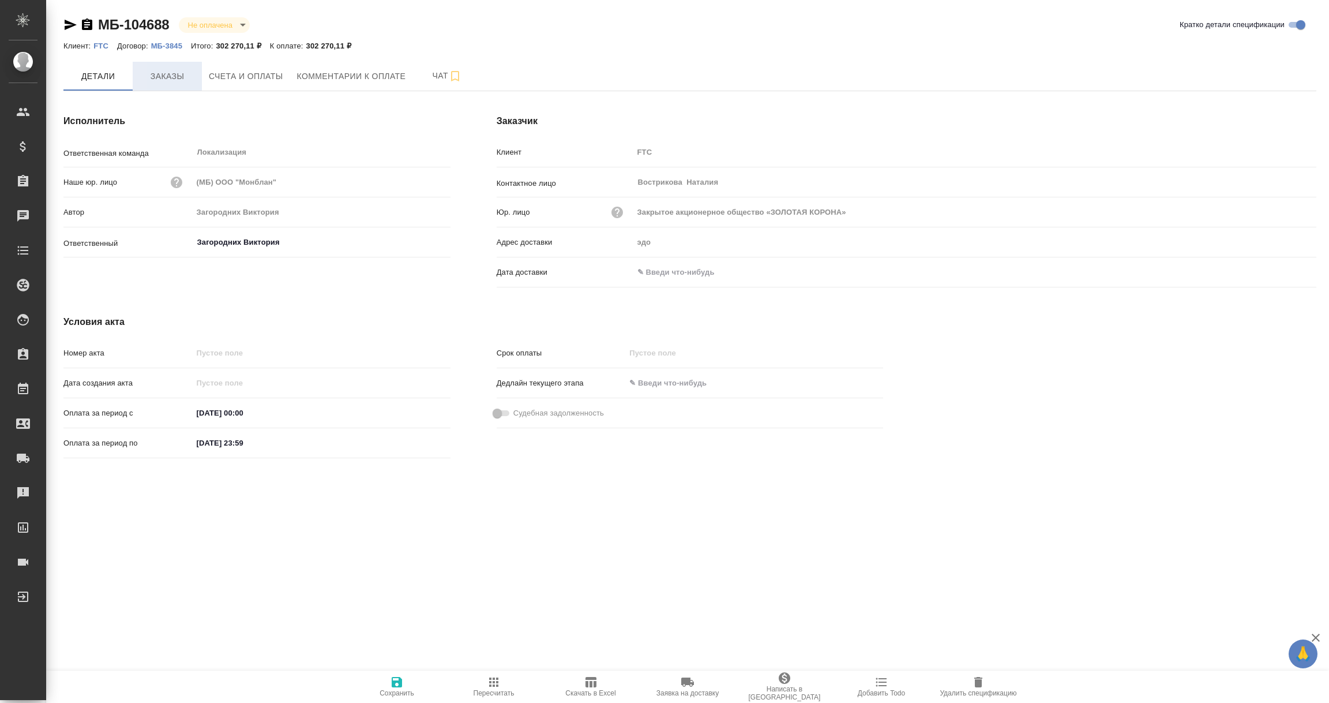
click at [162, 69] on span "Заказы" at bounding box center [167, 76] width 55 height 14
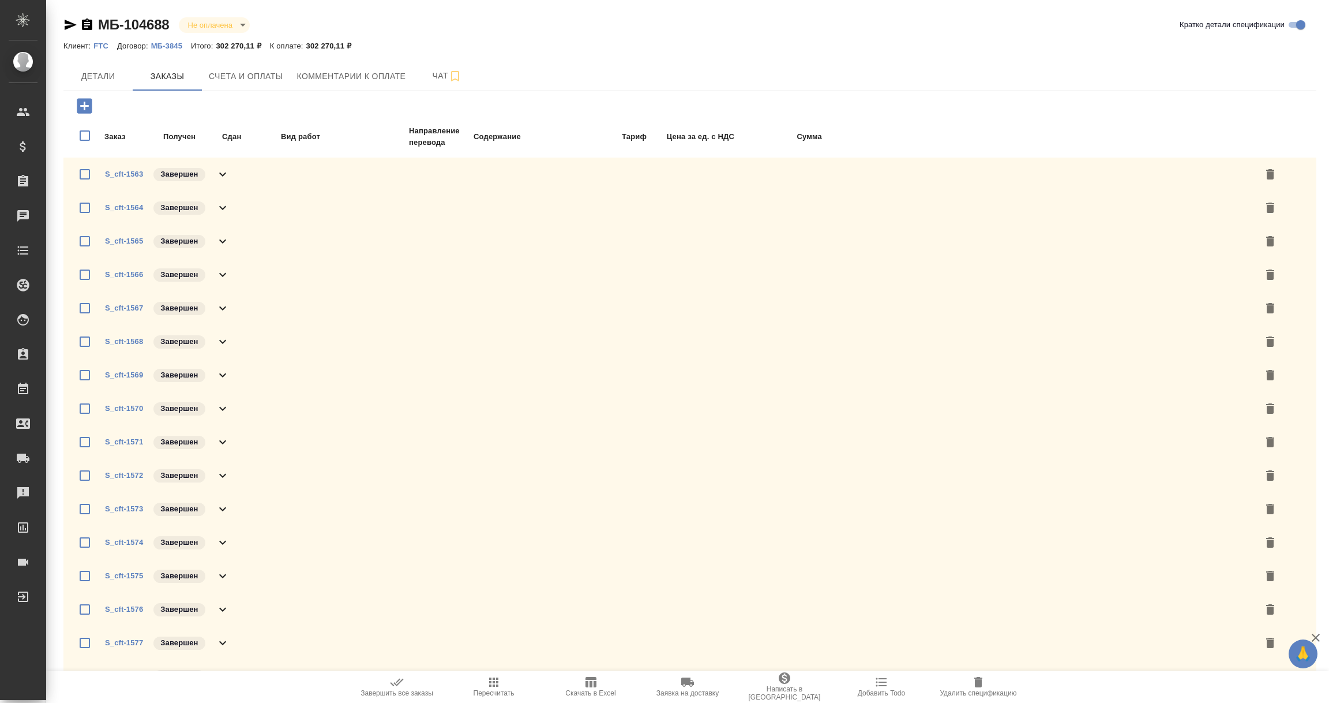
click at [219, 172] on icon at bounding box center [222, 174] width 7 height 4
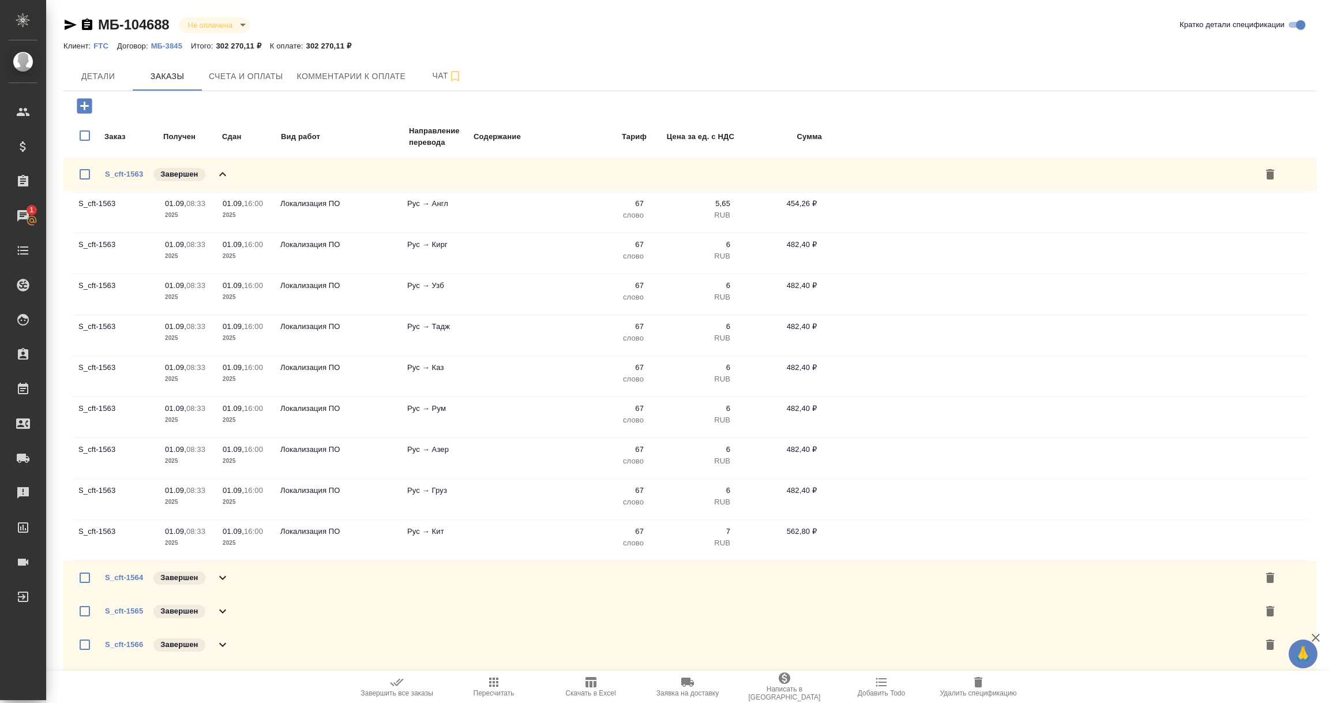
click at [219, 171] on icon at bounding box center [223, 174] width 14 height 14
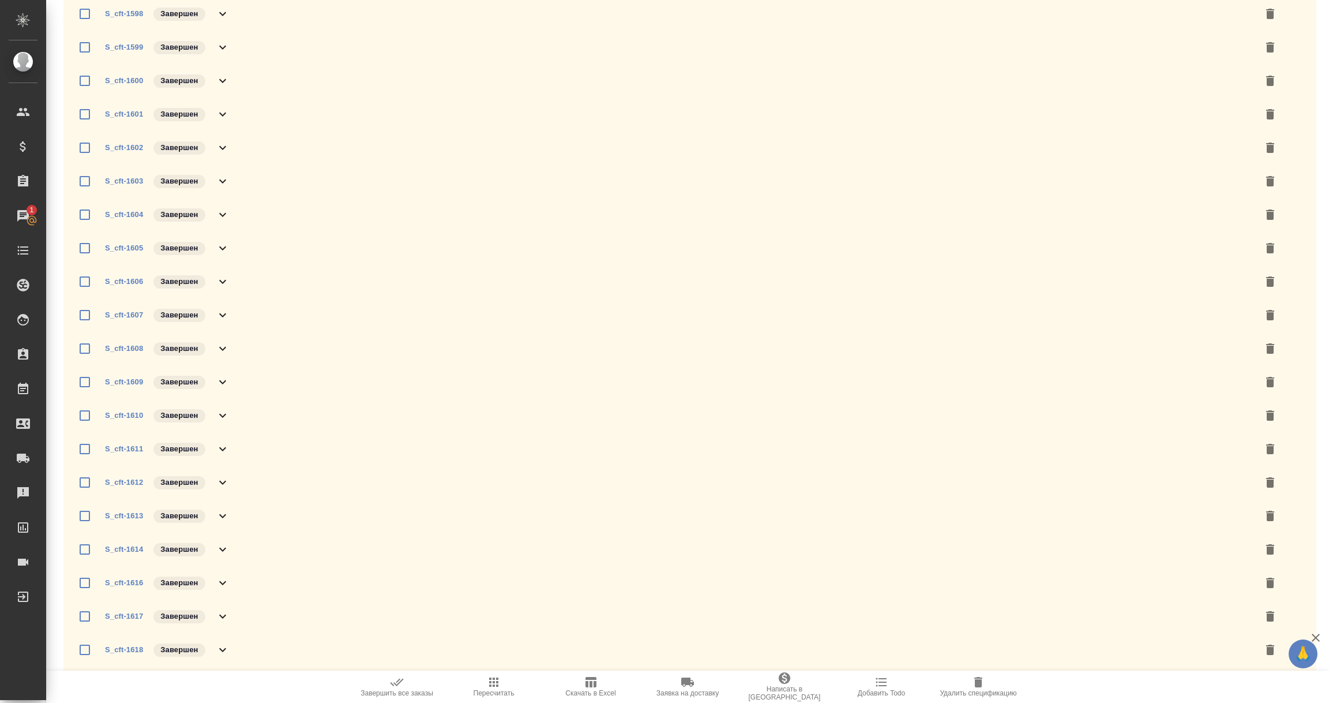
scroll to position [1528, 0]
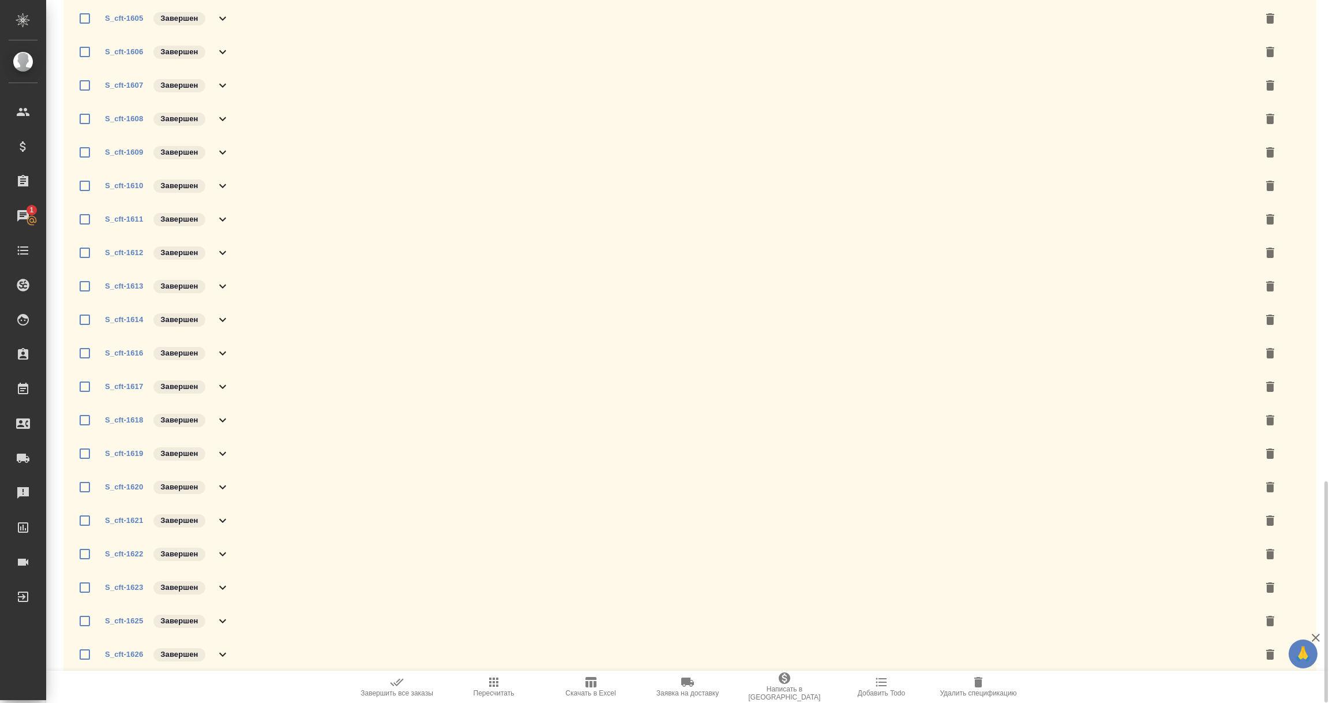
click at [224, 655] on icon at bounding box center [223, 654] width 14 height 14
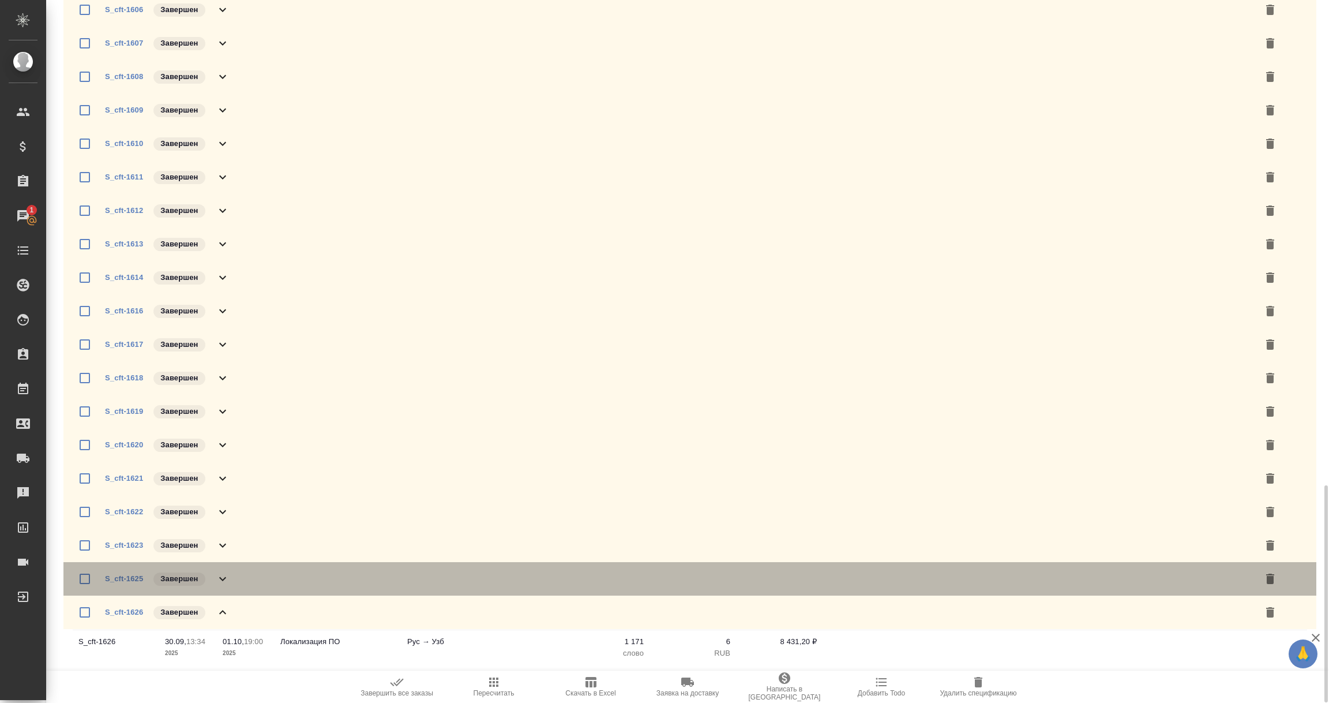
click at [223, 577] on icon at bounding box center [222, 579] width 7 height 4
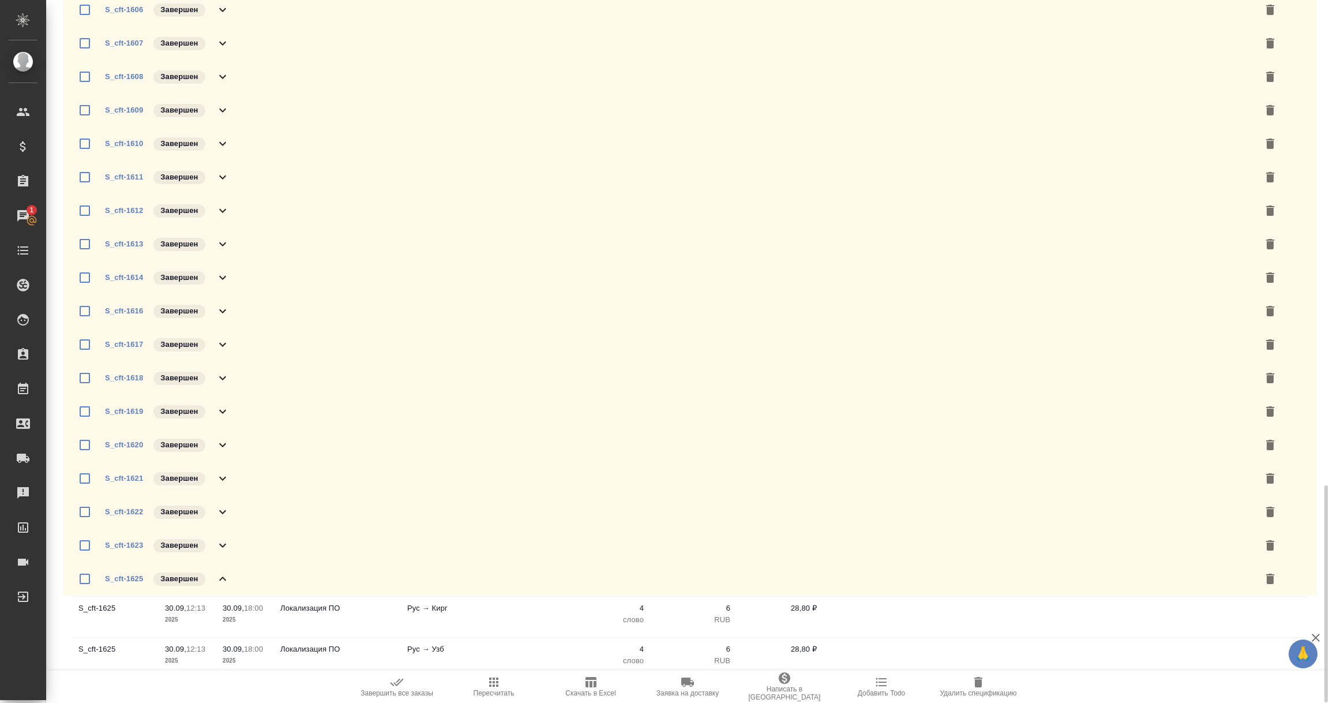
click at [223, 577] on icon at bounding box center [223, 579] width 14 height 14
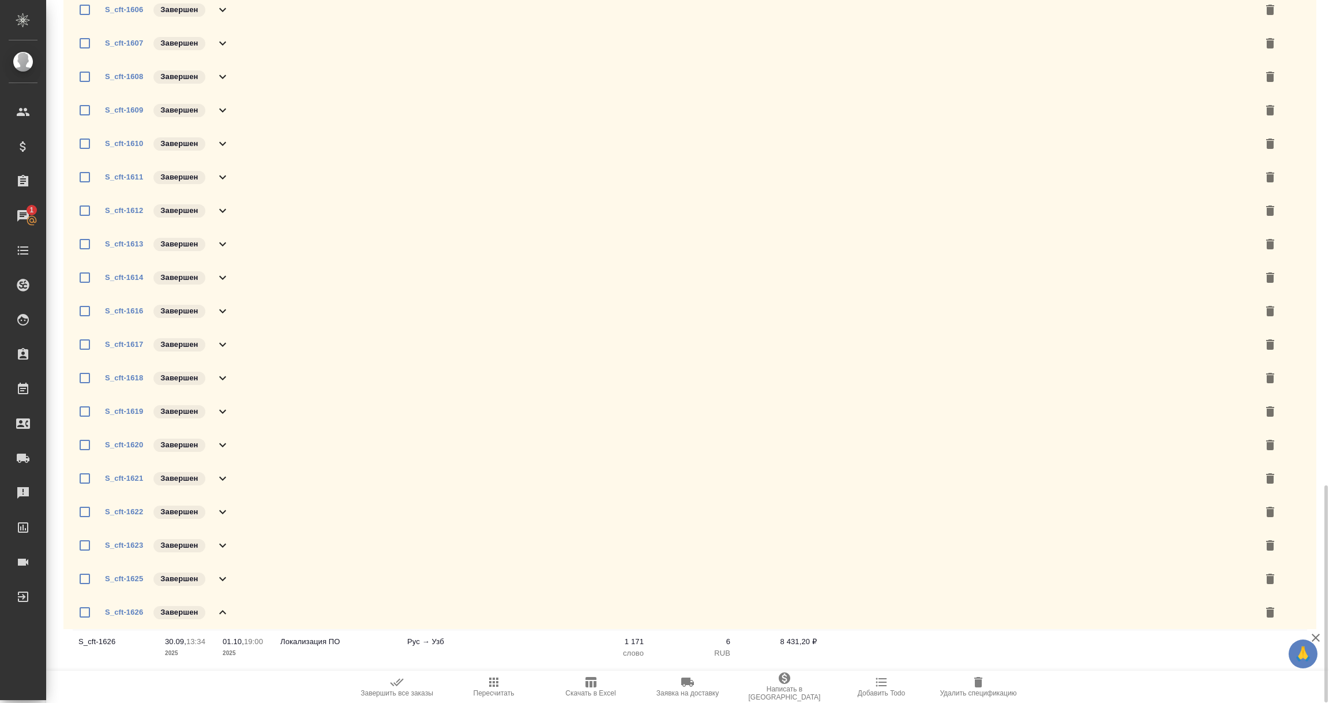
click at [224, 609] on icon at bounding box center [223, 612] width 14 height 14
